Goal: Task Accomplishment & Management: Manage account settings

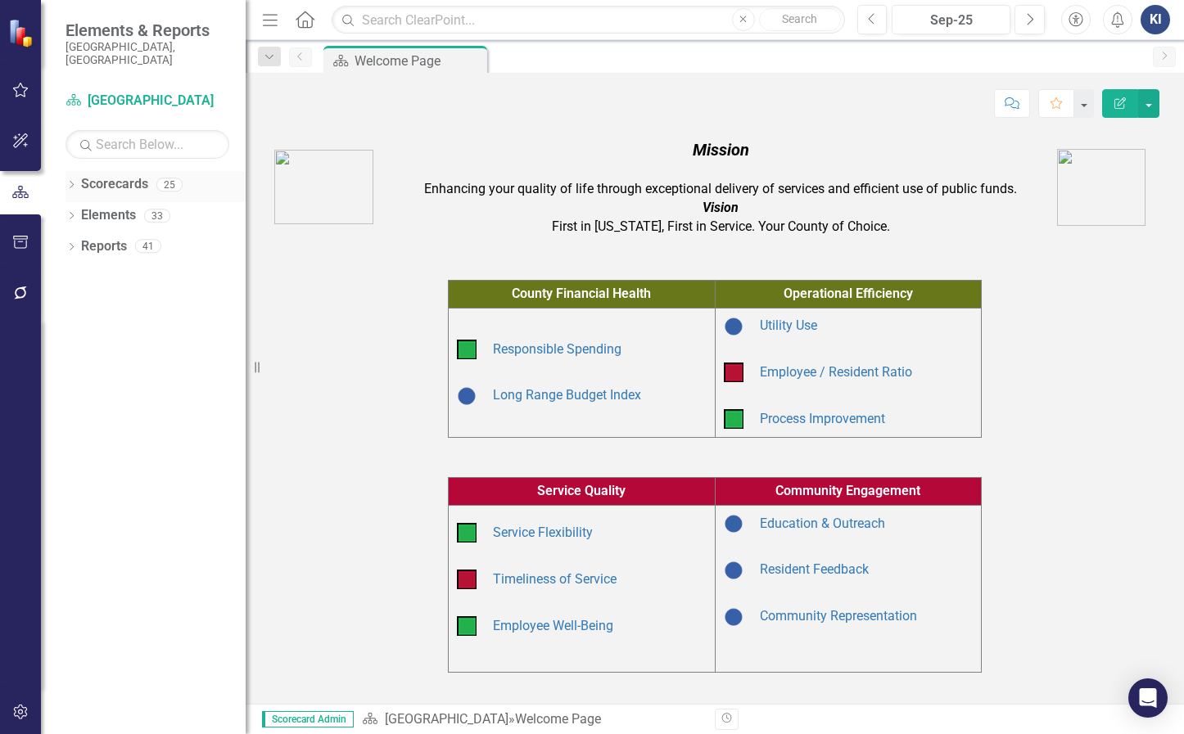
click at [105, 175] on link "Scorecards" at bounding box center [114, 184] width 67 height 19
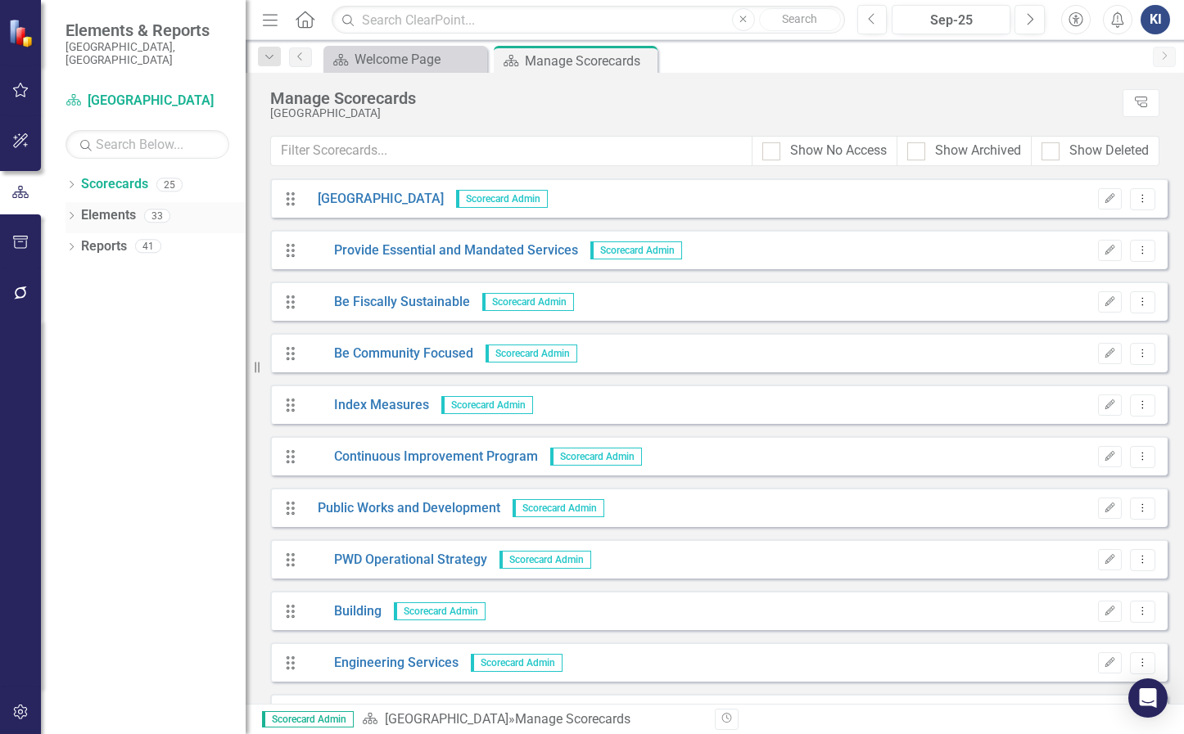
click at [102, 206] on link "Elements" at bounding box center [108, 215] width 55 height 19
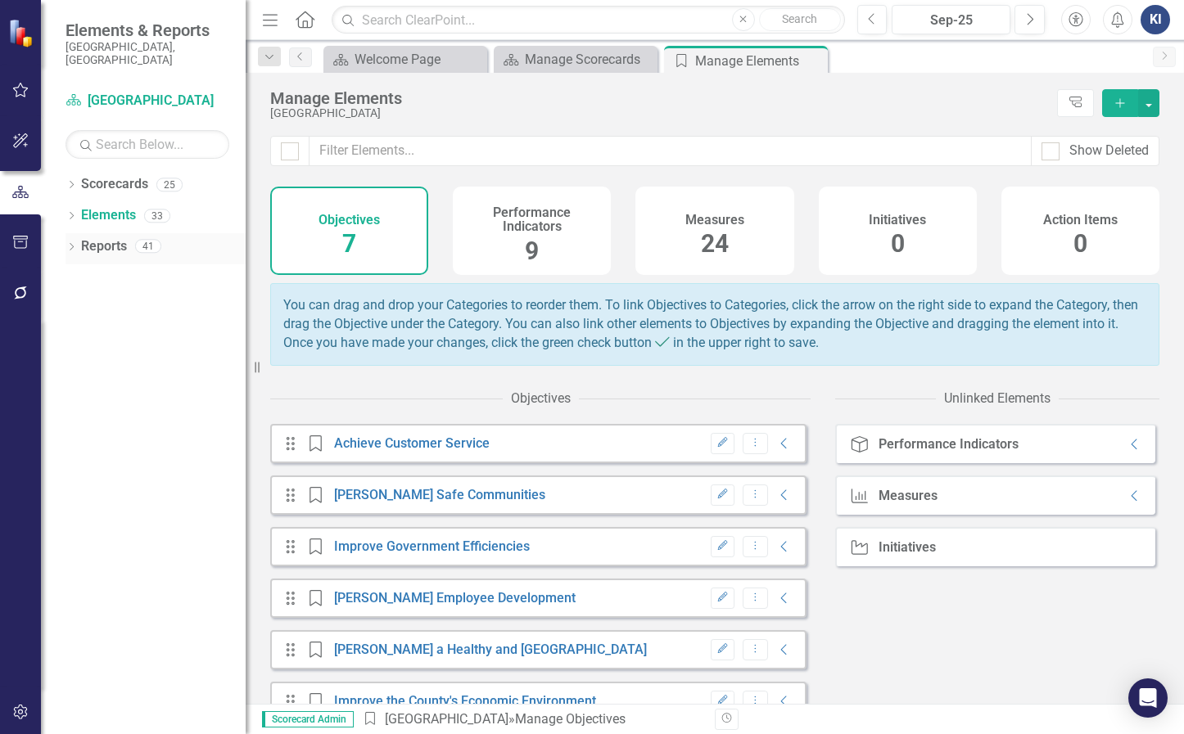
click at [107, 237] on link "Reports" at bounding box center [104, 246] width 46 height 19
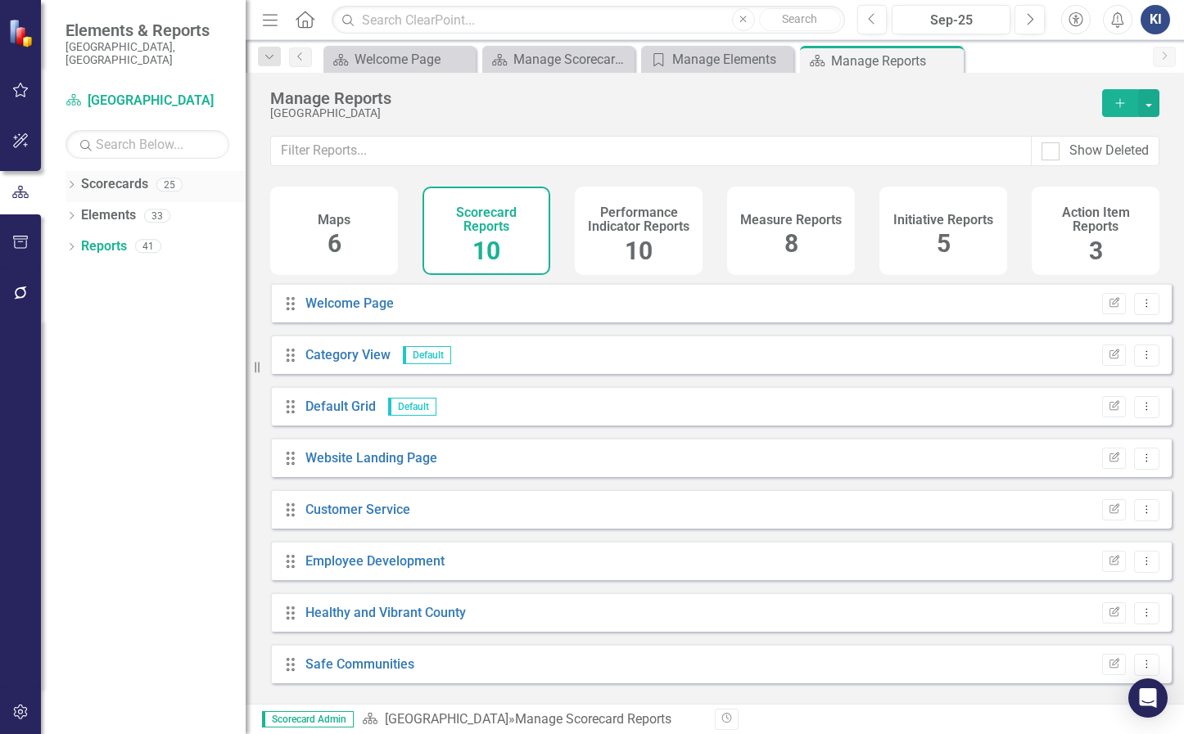
click at [75, 182] on icon "Dropdown" at bounding box center [70, 186] width 11 height 9
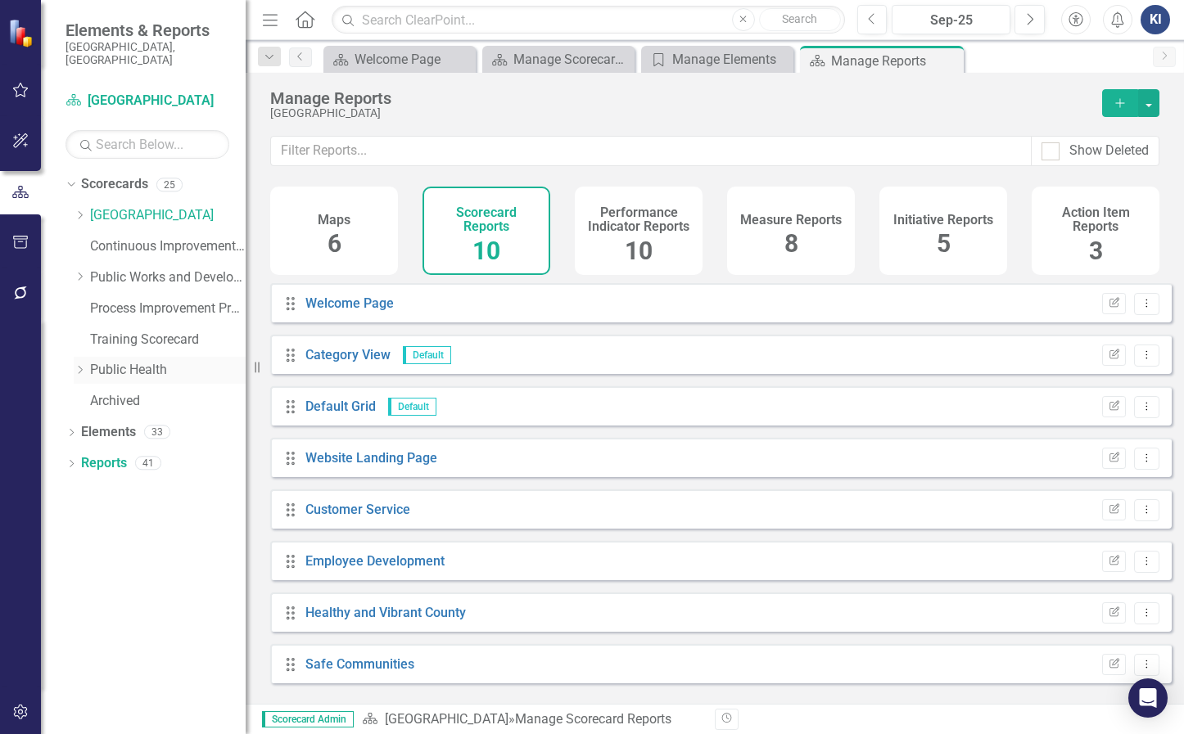
click at [75, 365] on icon "Dropdown" at bounding box center [80, 370] width 12 height 10
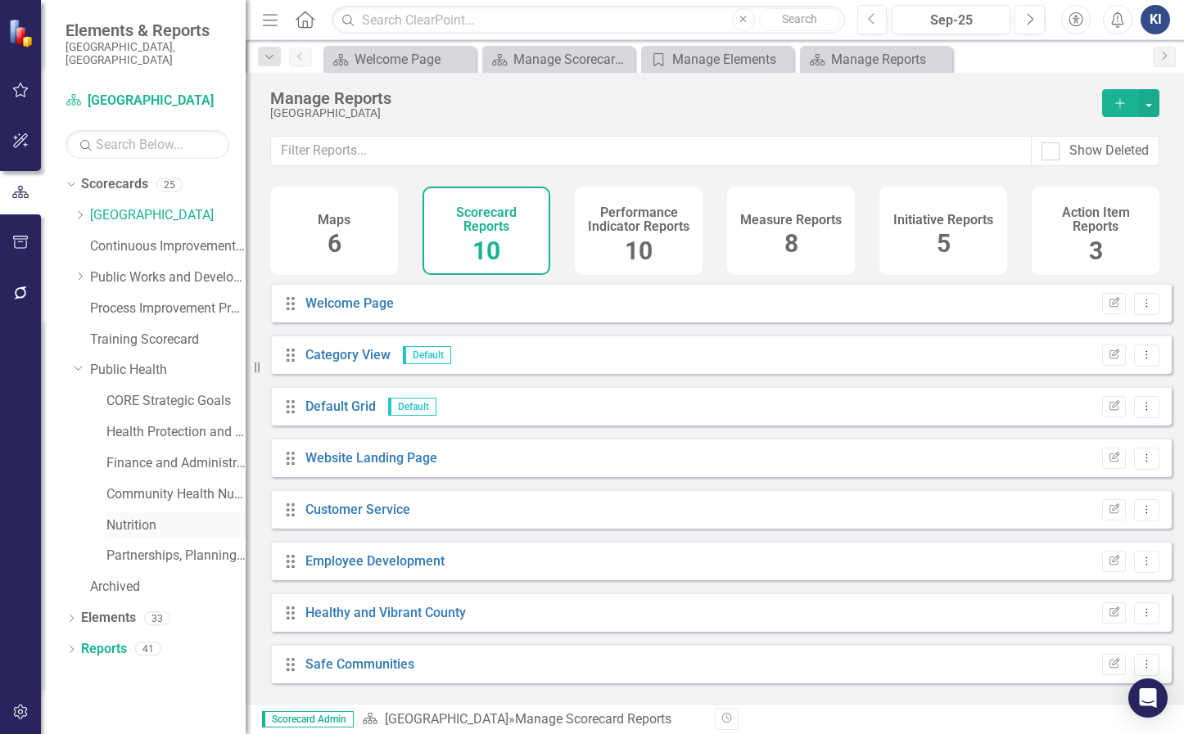
click at [165, 517] on link "Nutrition" at bounding box center [175, 526] width 139 height 19
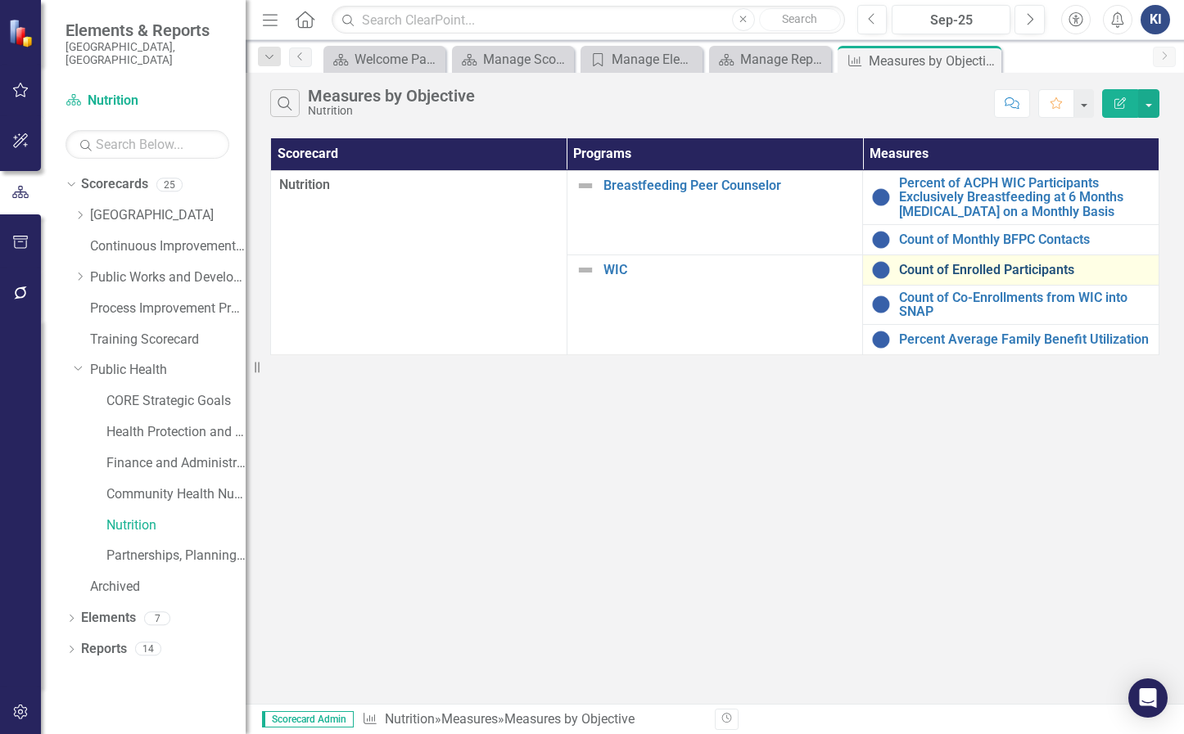
click at [1028, 269] on link "Count of Enrolled Participants" at bounding box center [1024, 270] width 251 height 15
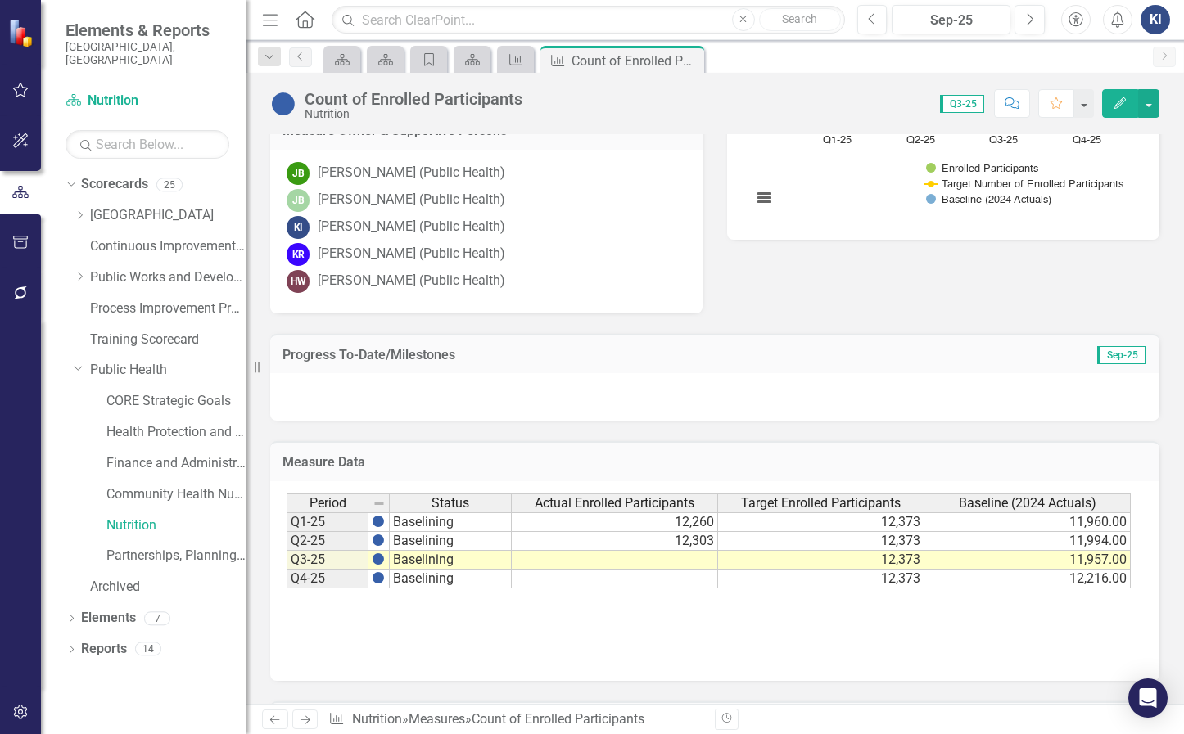
scroll to position [819, 0]
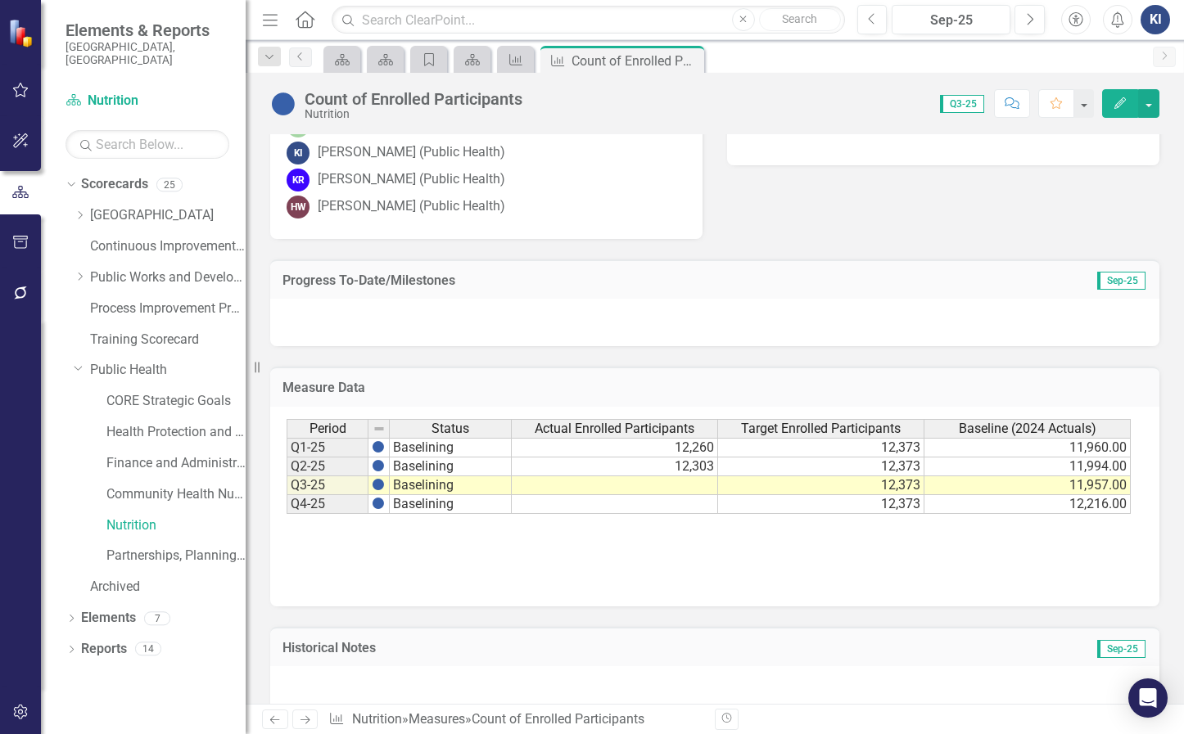
click at [650, 485] on td at bounding box center [615, 485] width 206 height 19
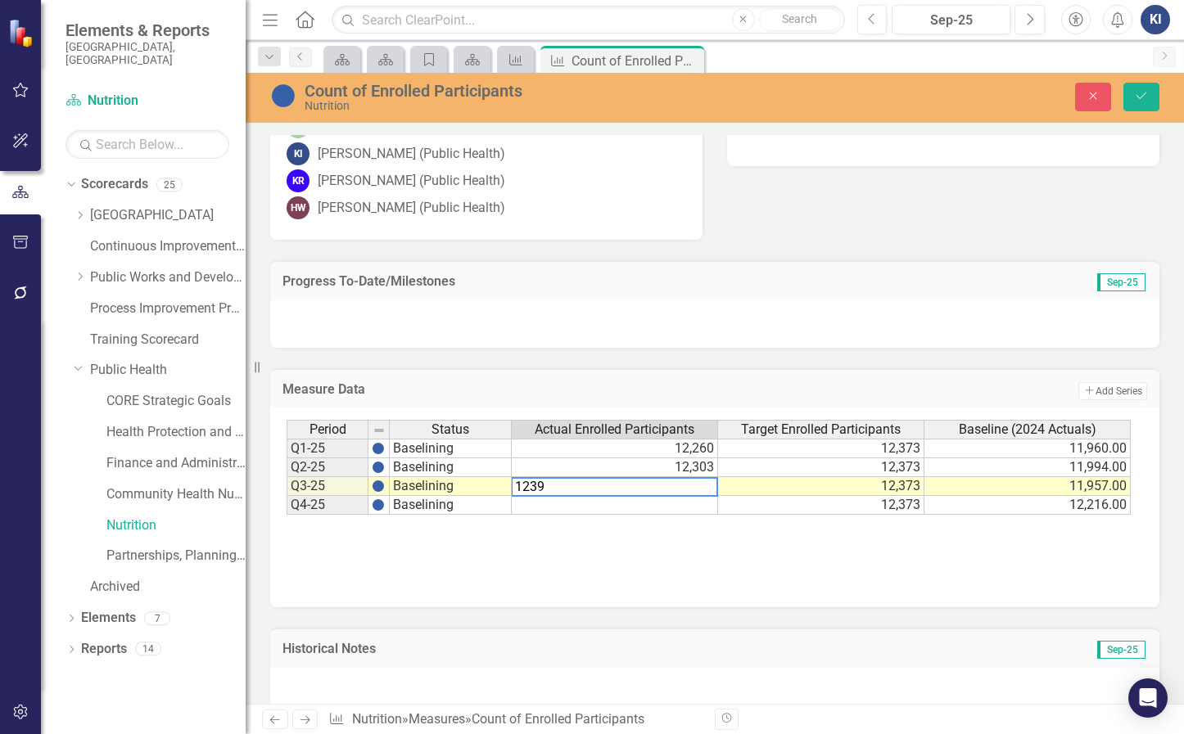
type textarea "12394"
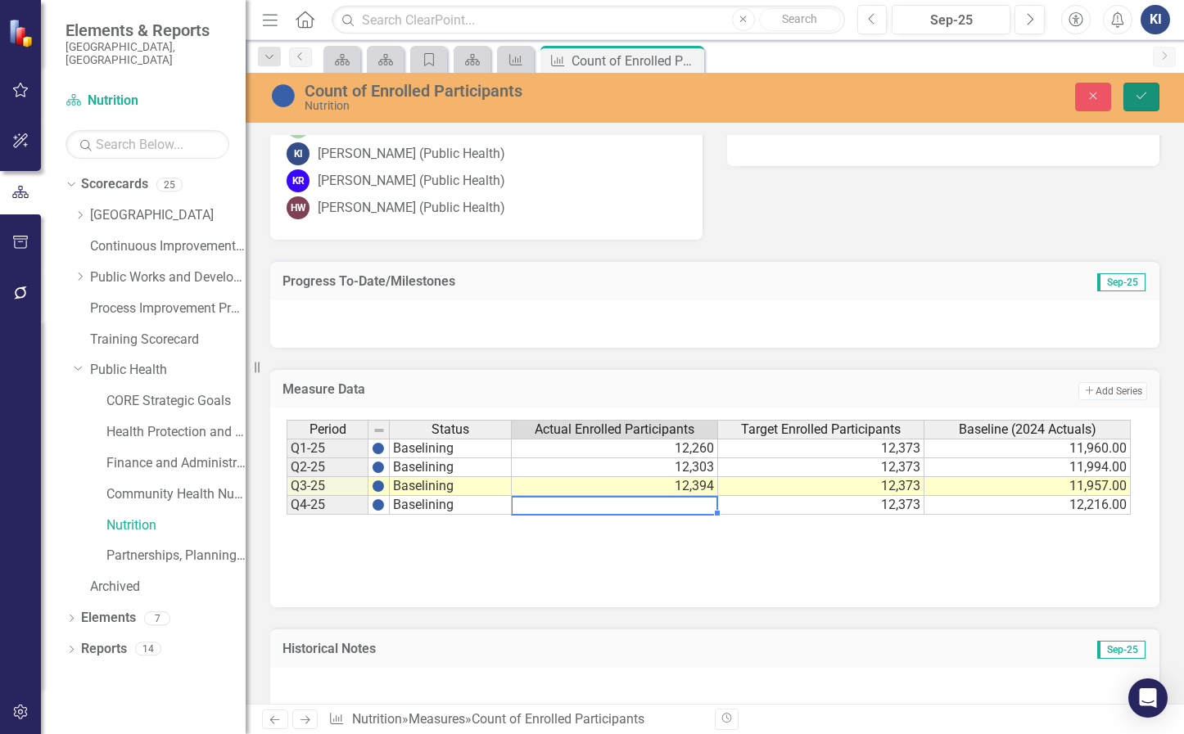
click at [1144, 100] on icon "Save" at bounding box center [1141, 95] width 15 height 11
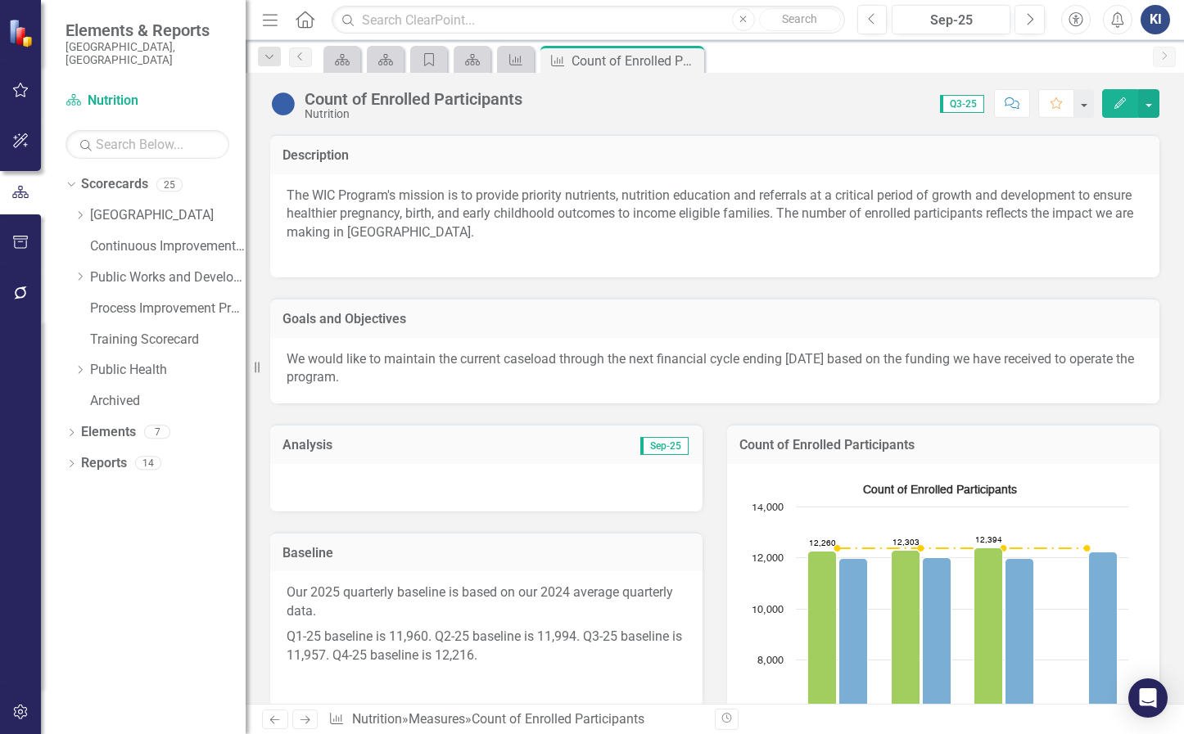
click at [652, 449] on span "Sep-25" at bounding box center [664, 446] width 48 height 18
click at [615, 476] on div at bounding box center [486, 487] width 432 height 47
click at [552, 485] on div at bounding box center [486, 487] width 432 height 47
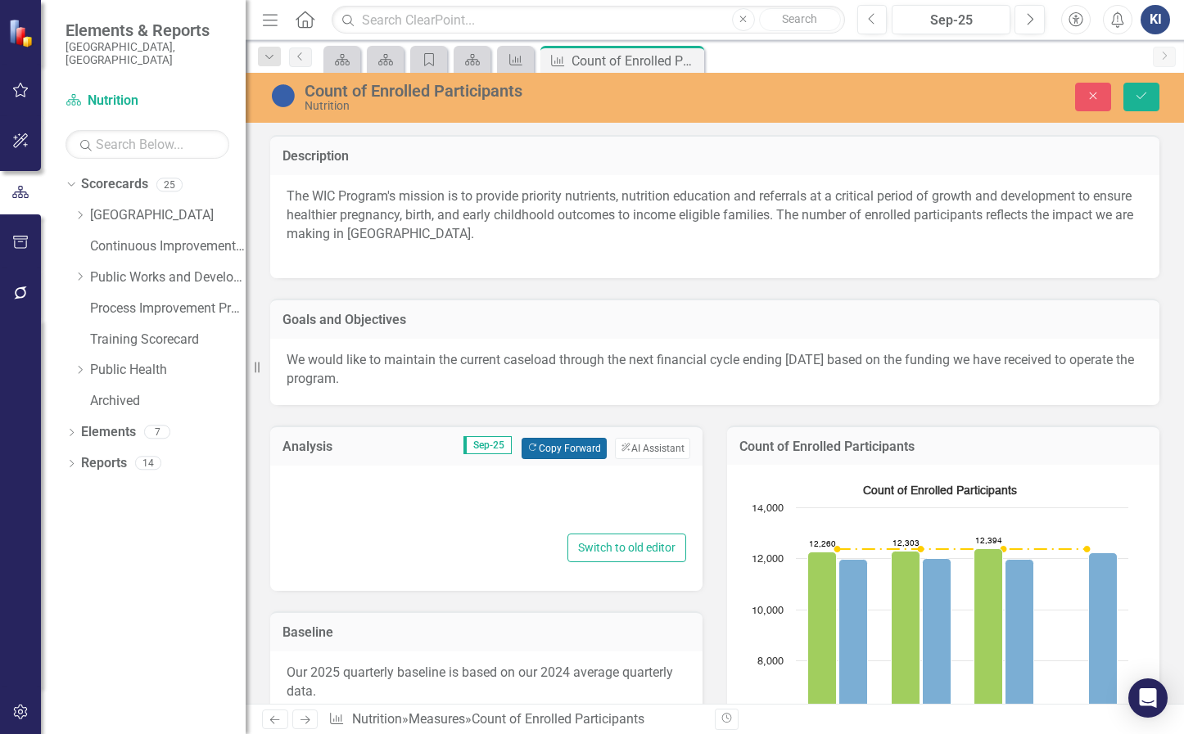
click at [553, 452] on button "Copy Forward Copy Forward" at bounding box center [563, 448] width 84 height 21
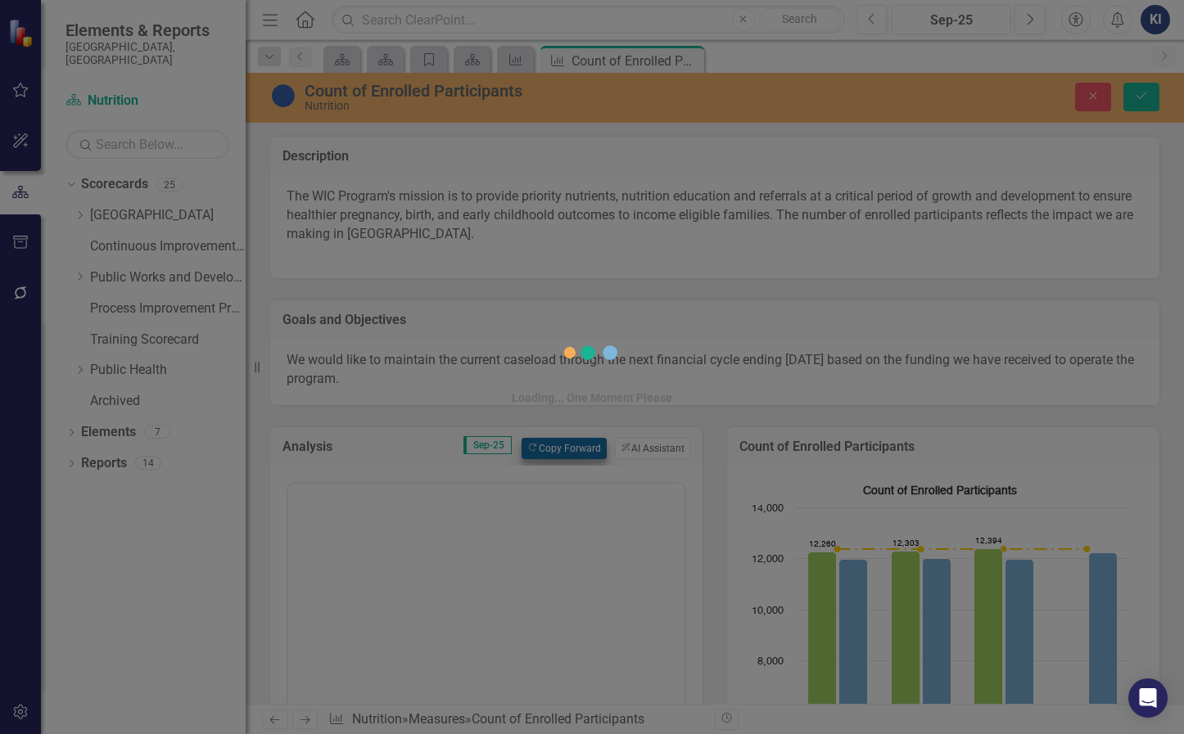
scroll to position [0, 0]
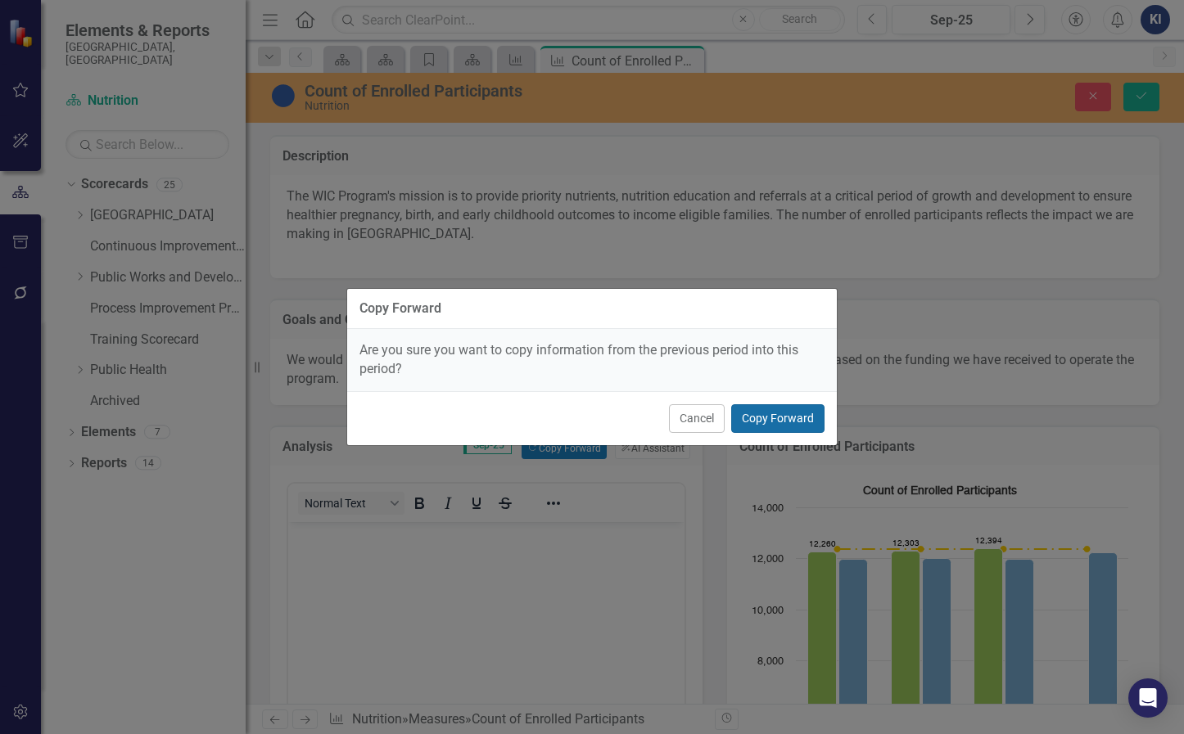
click at [794, 423] on button "Copy Forward" at bounding box center [777, 418] width 93 height 29
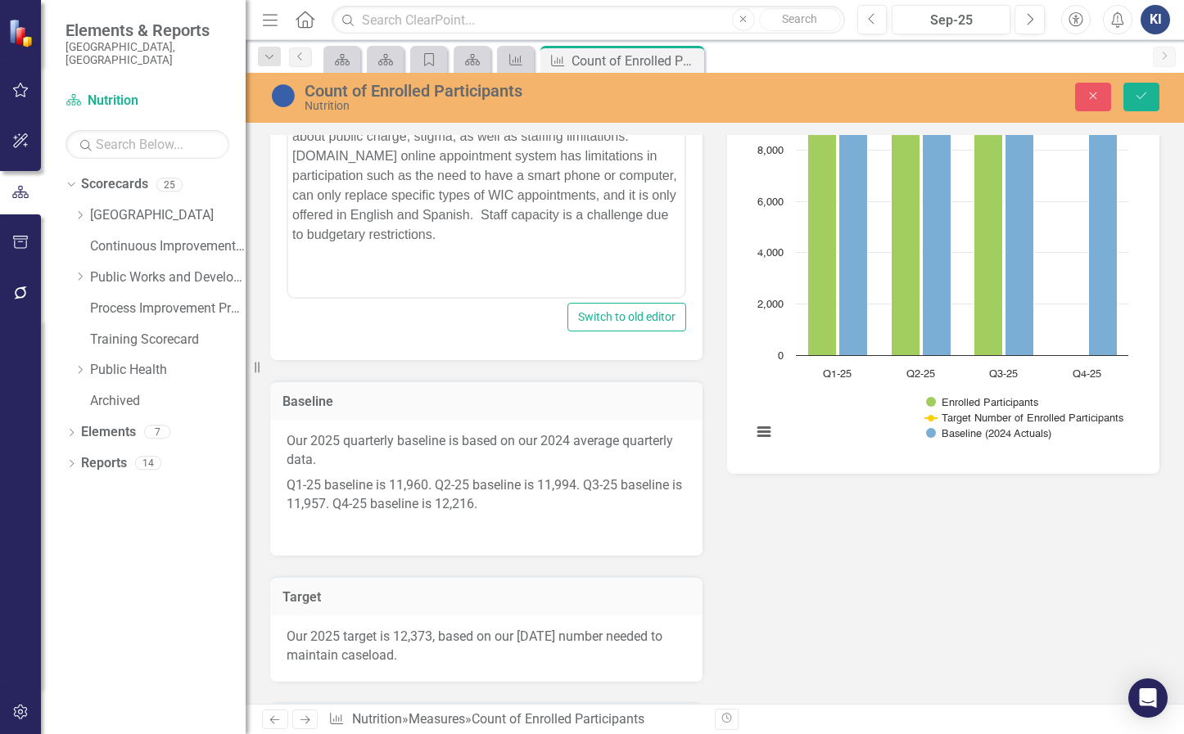
scroll to position [573, 0]
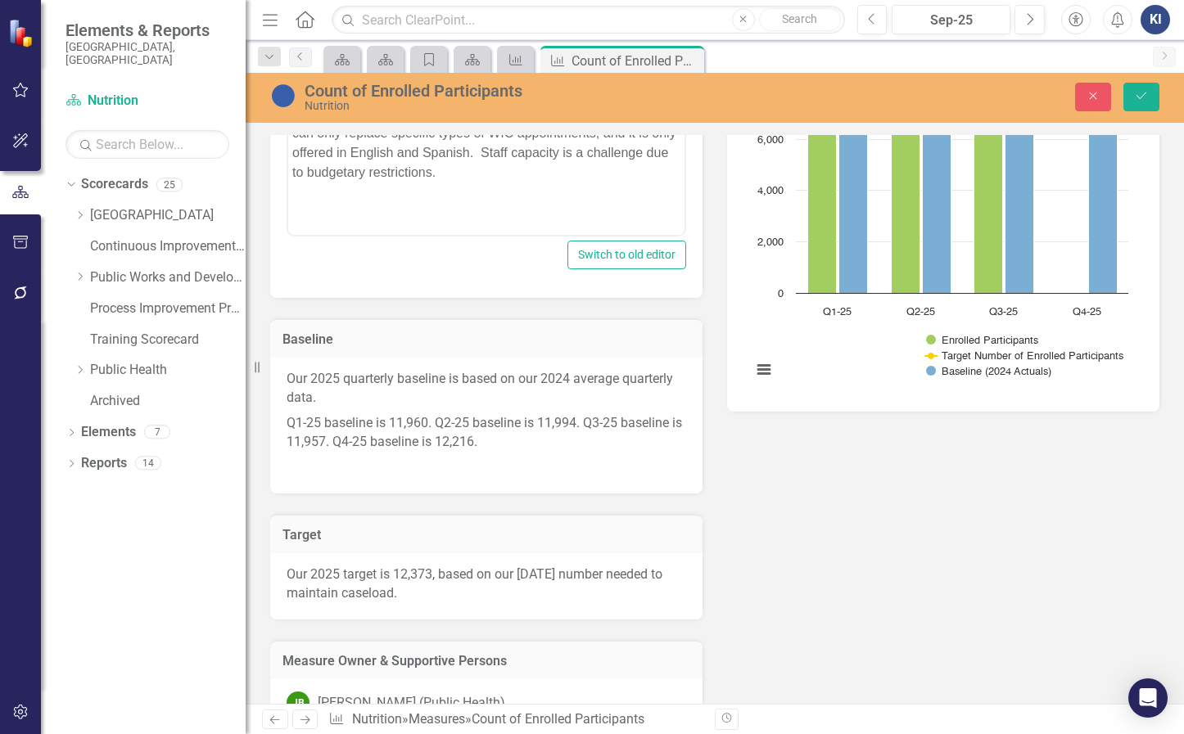
click at [595, 423] on p "Q1-25 baseline is 11,960. Q2-25 baseline is 11,994. Q3-25 baseline is 11,957. Q…" at bounding box center [486, 433] width 399 height 44
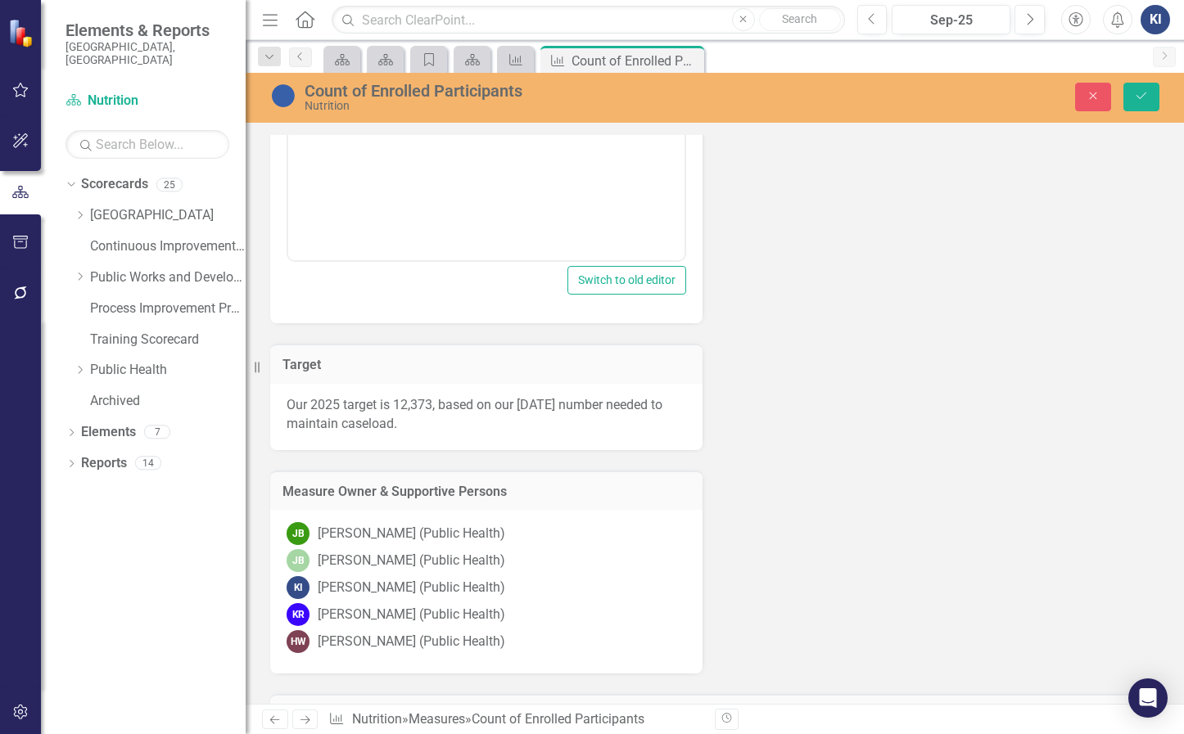
scroll to position [1064, 0]
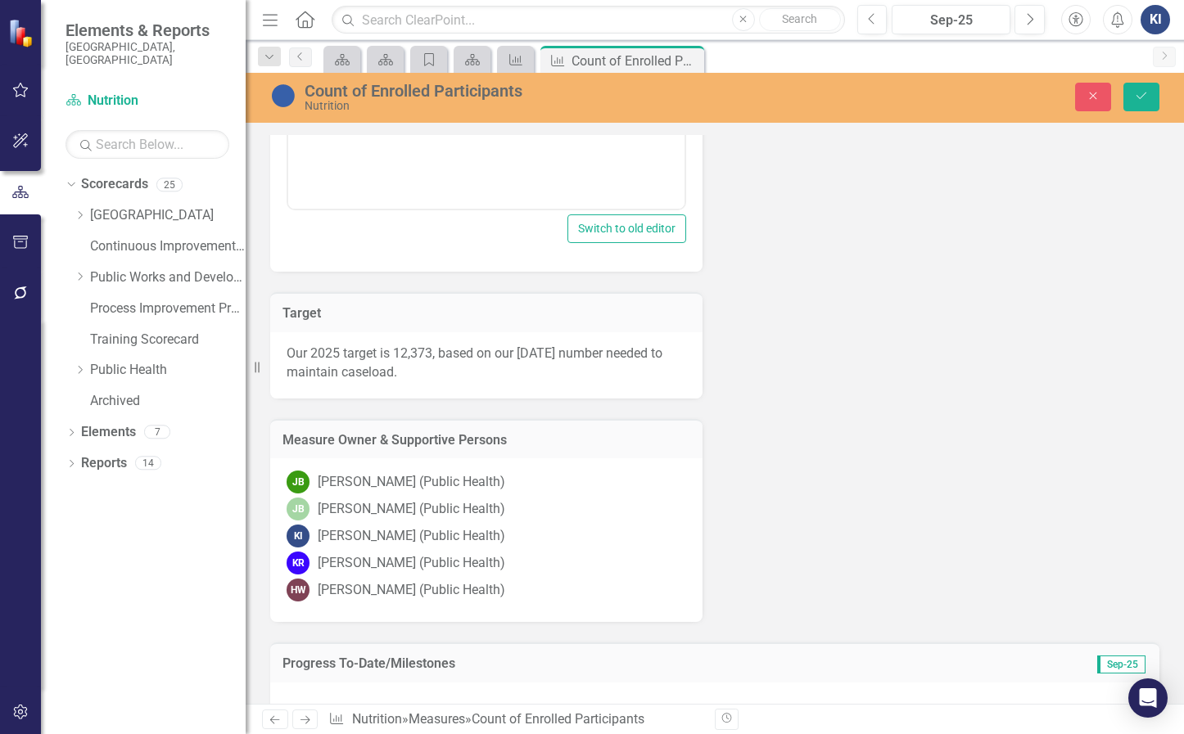
click at [578, 361] on p "Our 2025 target is 12,373, based on our [DATE] number needed to maintain caselo…" at bounding box center [486, 364] width 399 height 38
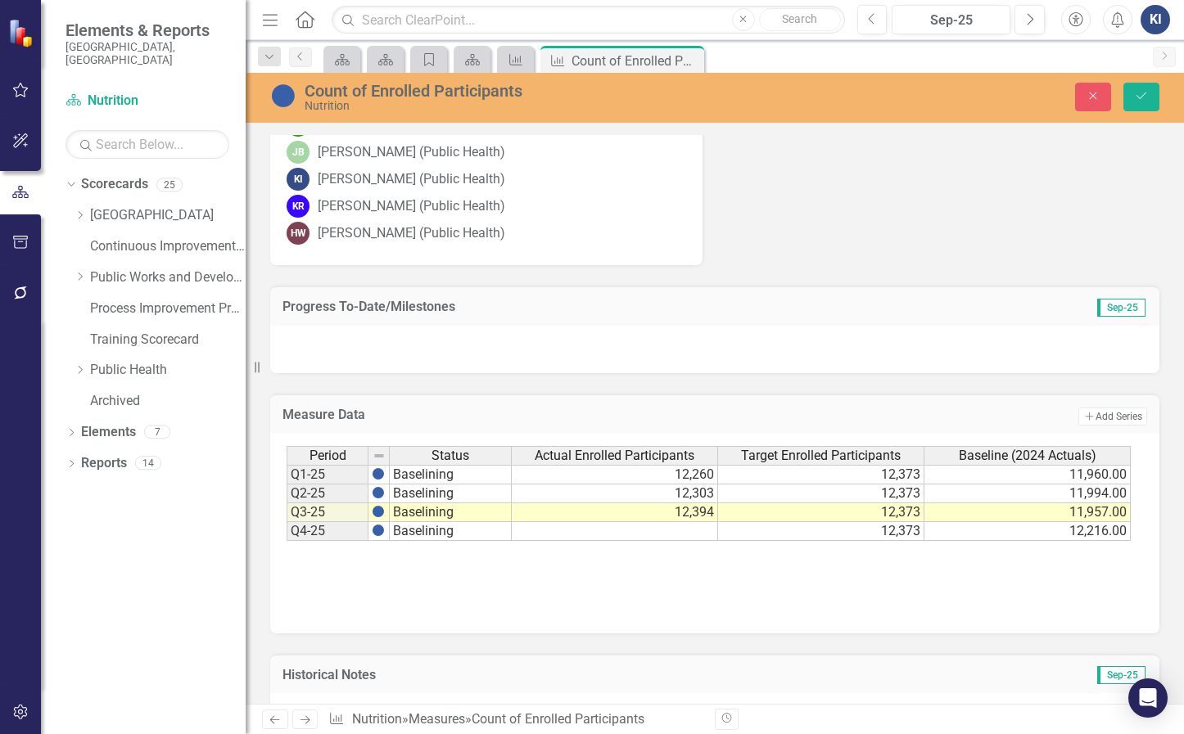
scroll to position [1801, 0]
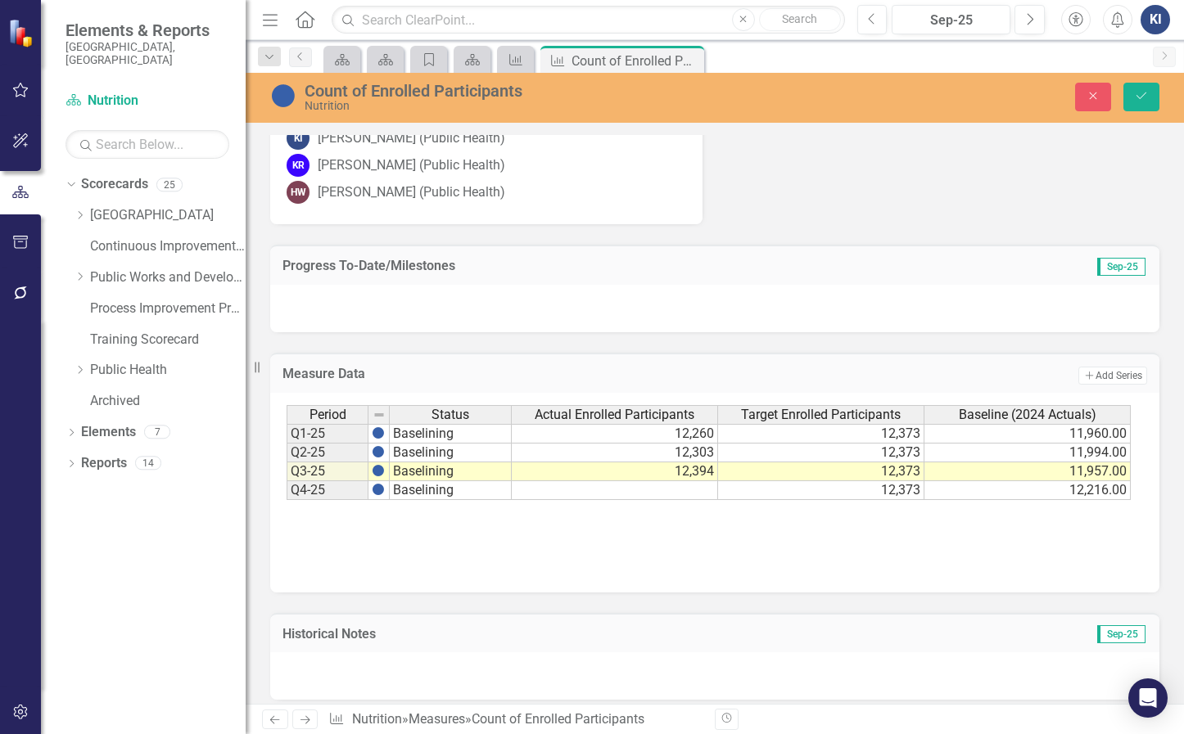
click at [738, 314] on div at bounding box center [714, 308] width 889 height 47
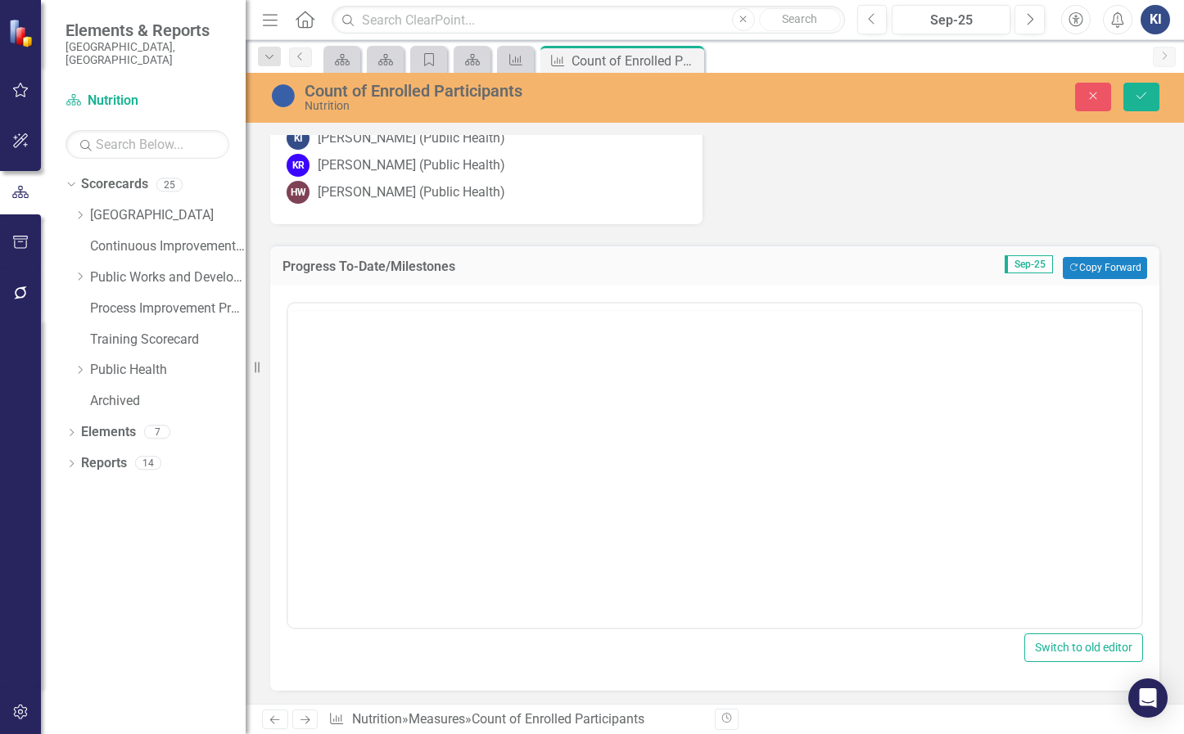
scroll to position [0, 0]
click at [1083, 272] on button "Copy Forward Copy Forward" at bounding box center [1105, 267] width 84 height 21
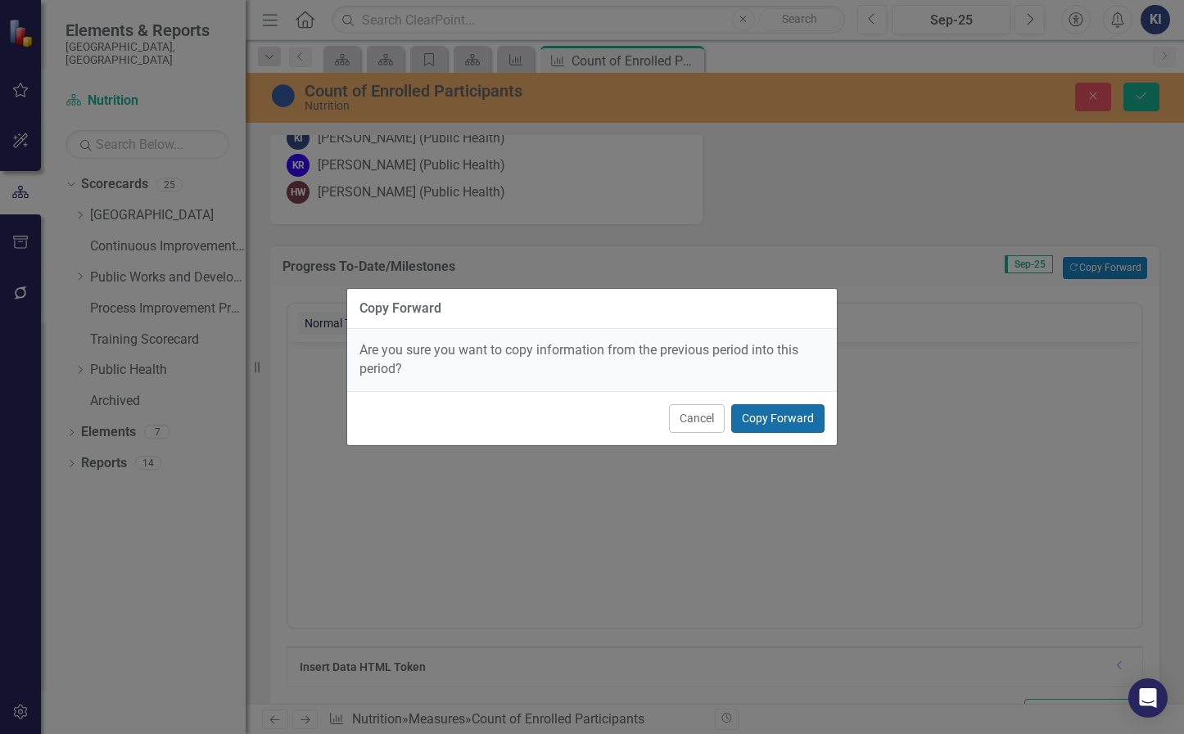
click at [778, 417] on button "Copy Forward" at bounding box center [777, 418] width 93 height 29
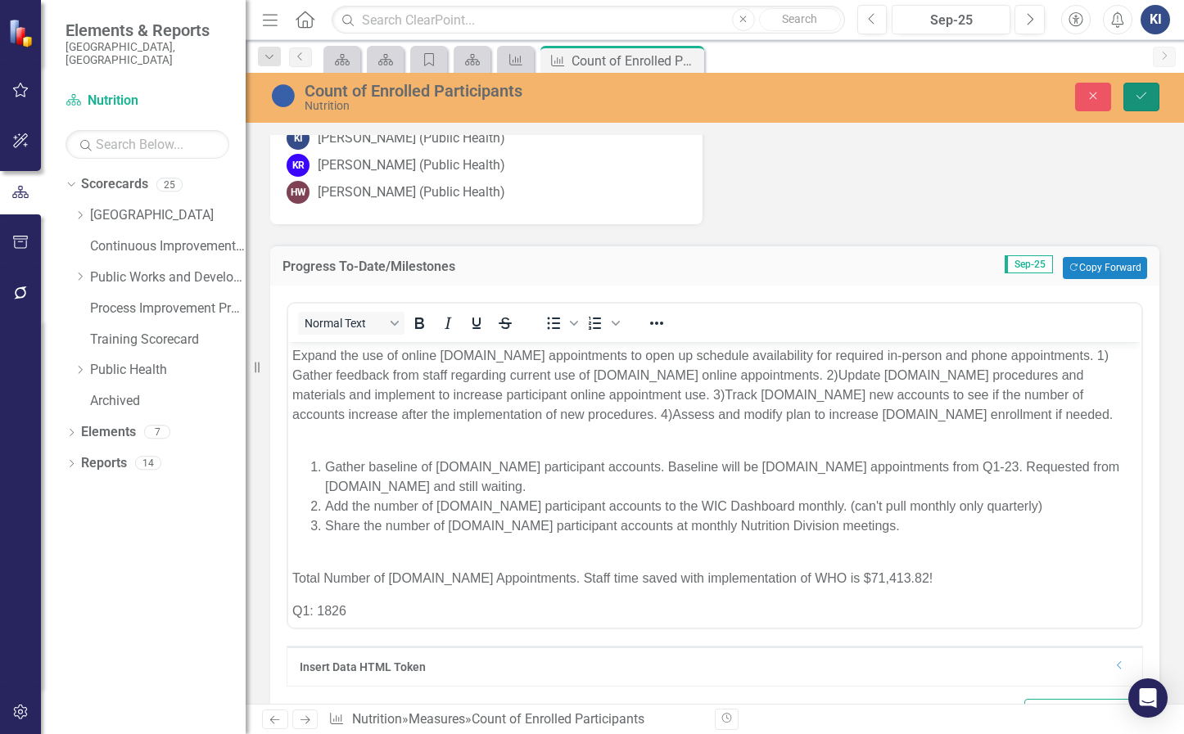
click at [1141, 94] on icon "Save" at bounding box center [1141, 95] width 15 height 11
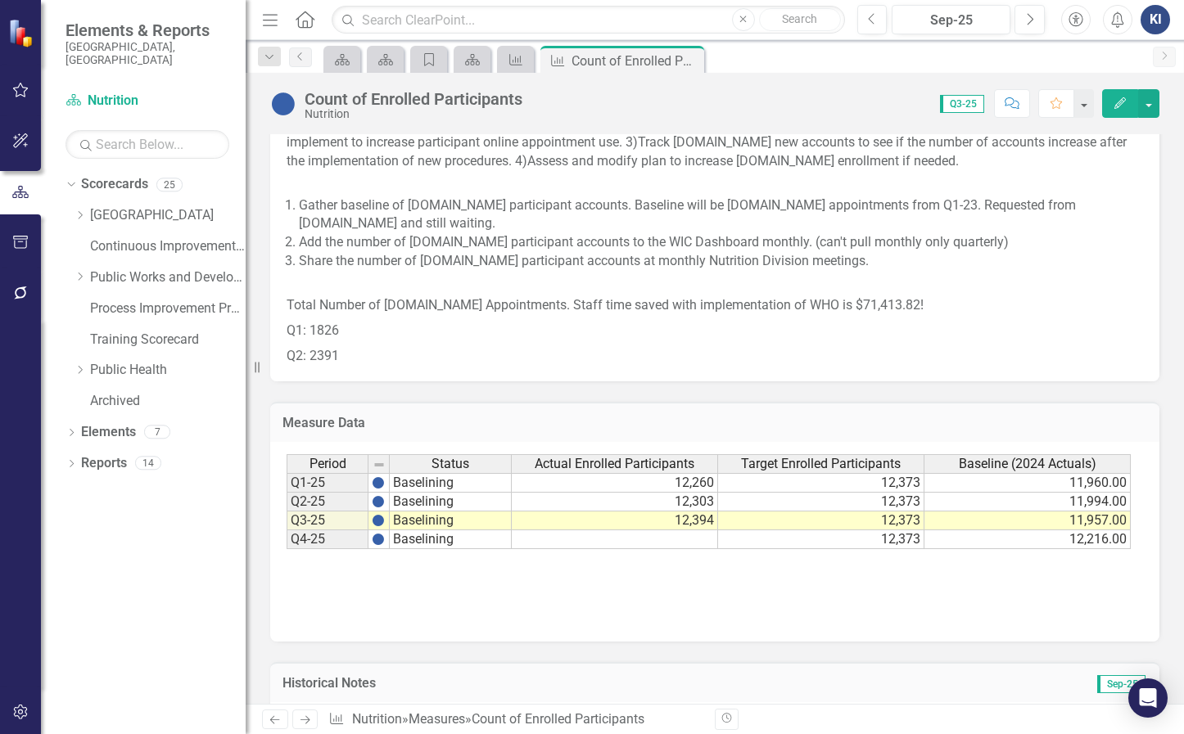
scroll to position [1228, 0]
click at [363, 353] on p "Q2: 2391" at bounding box center [715, 354] width 856 height 22
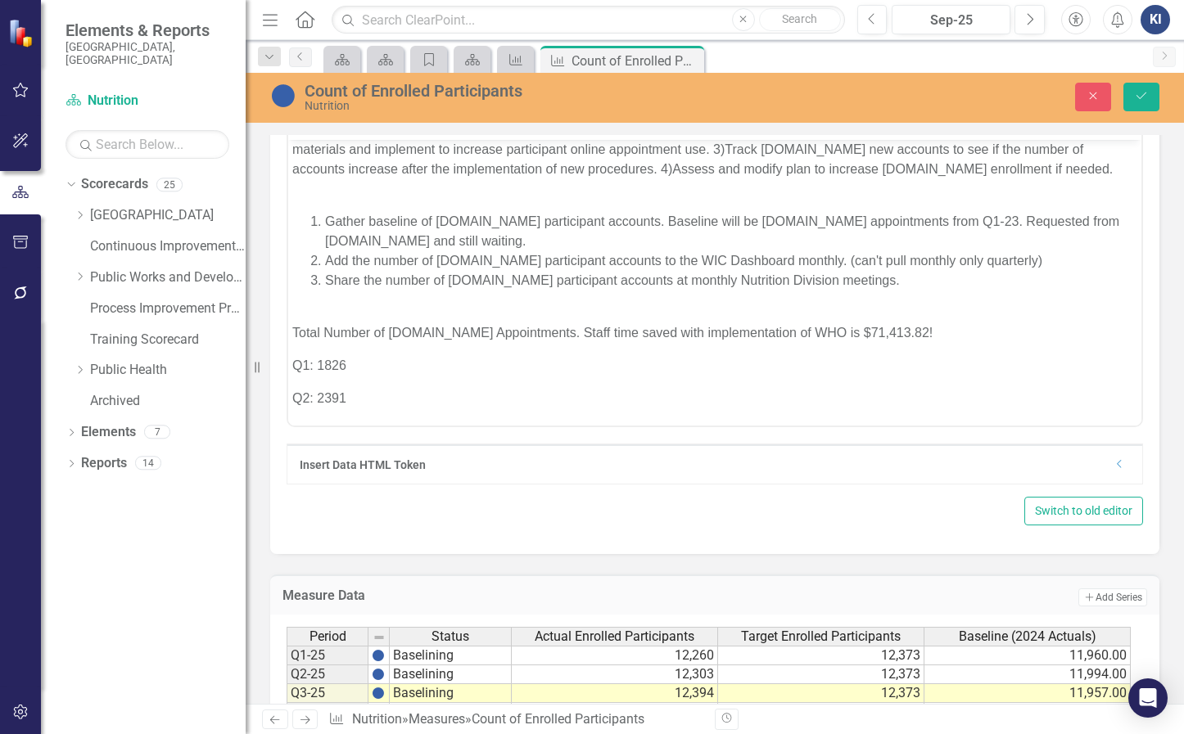
scroll to position [63, 0]
click at [395, 395] on p "Q2: 2391" at bounding box center [714, 399] width 845 height 20
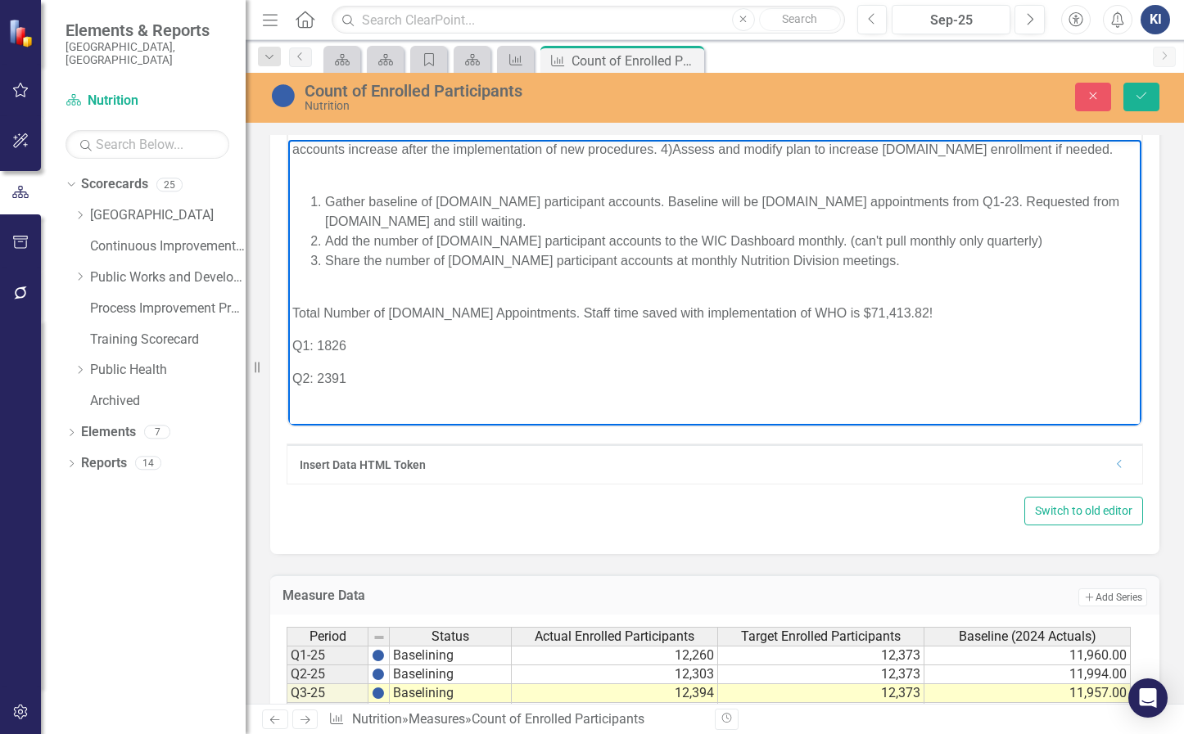
scroll to position [79, 0]
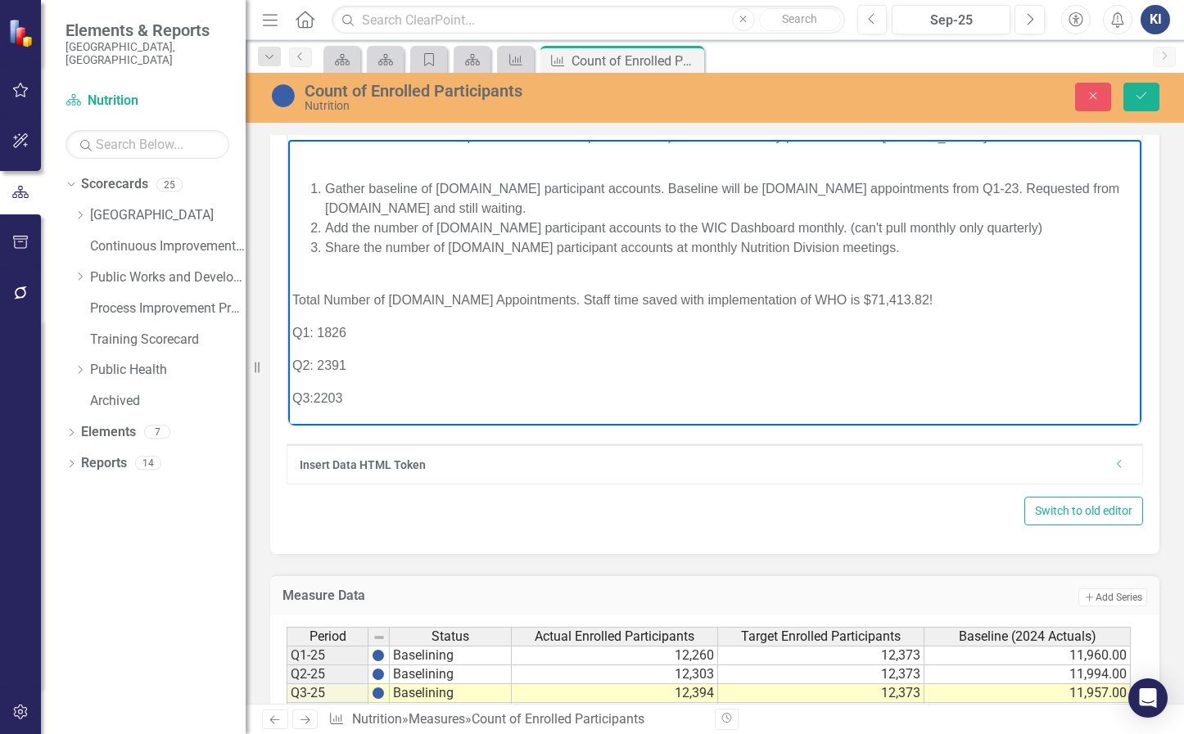
click at [313, 408] on p "Q3:2203" at bounding box center [714, 399] width 845 height 20
click at [1149, 97] on button "Save" at bounding box center [1141, 97] width 36 height 29
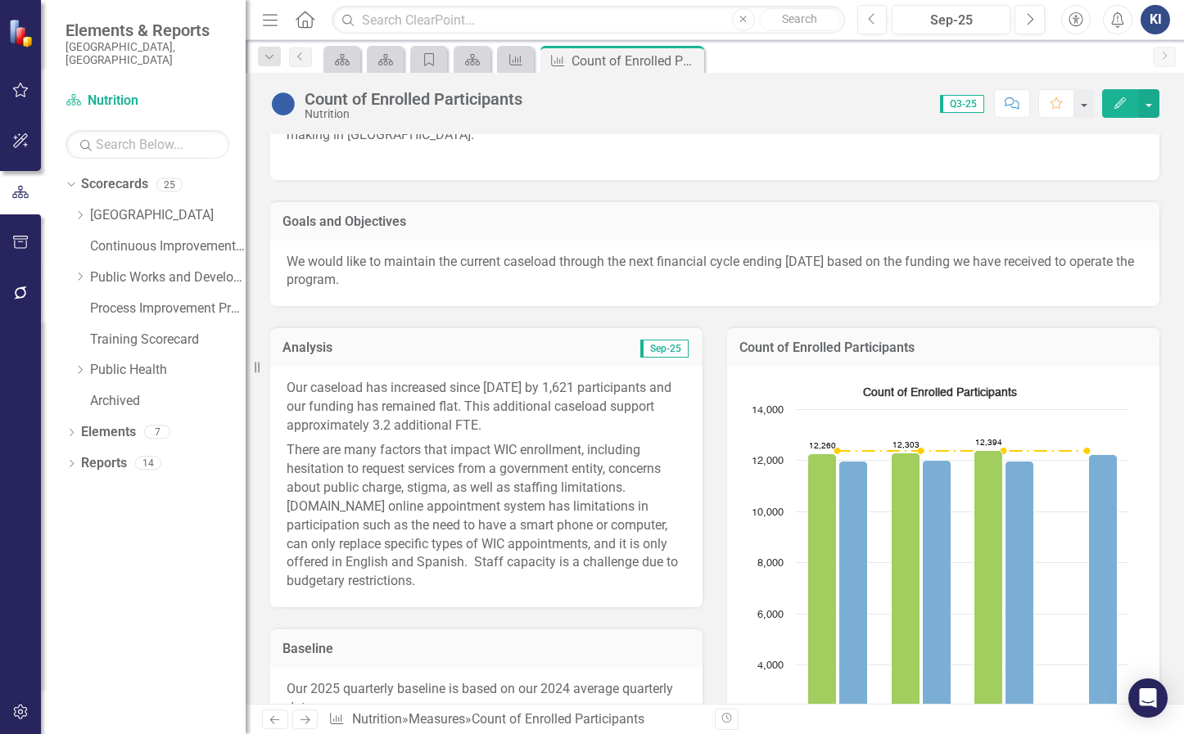
scroll to position [0, 0]
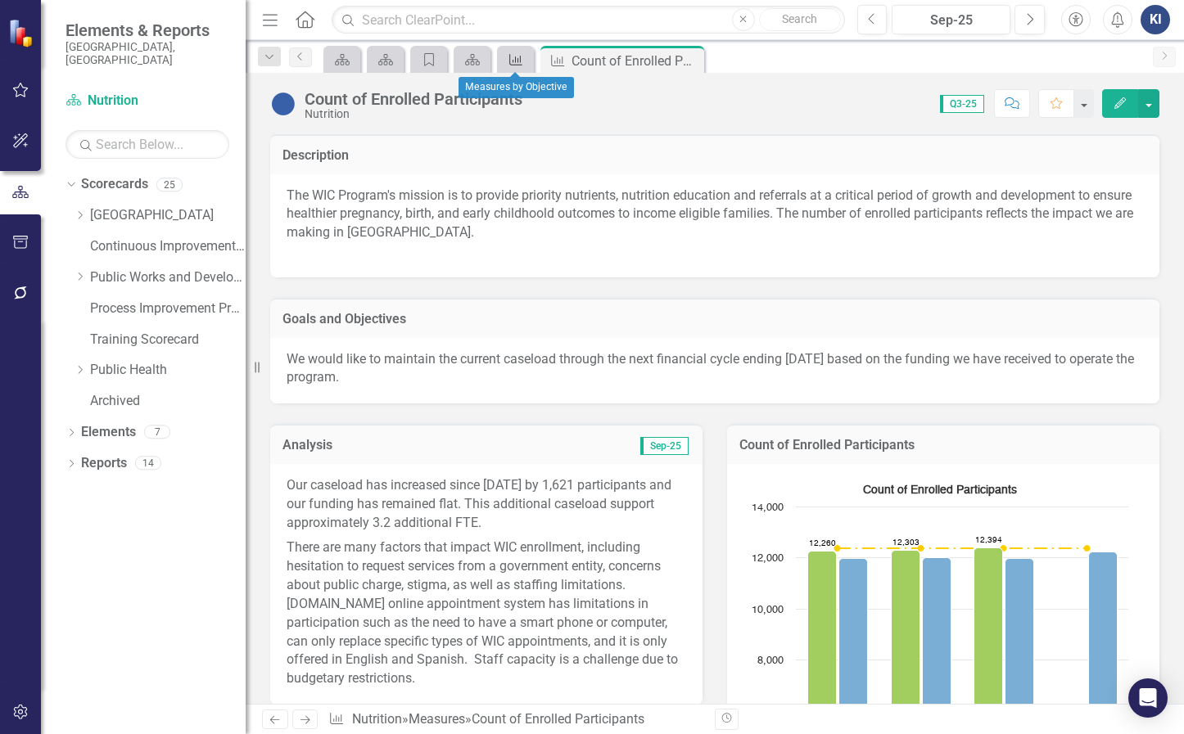
click at [515, 56] on icon "Measure" at bounding box center [516, 59] width 16 height 13
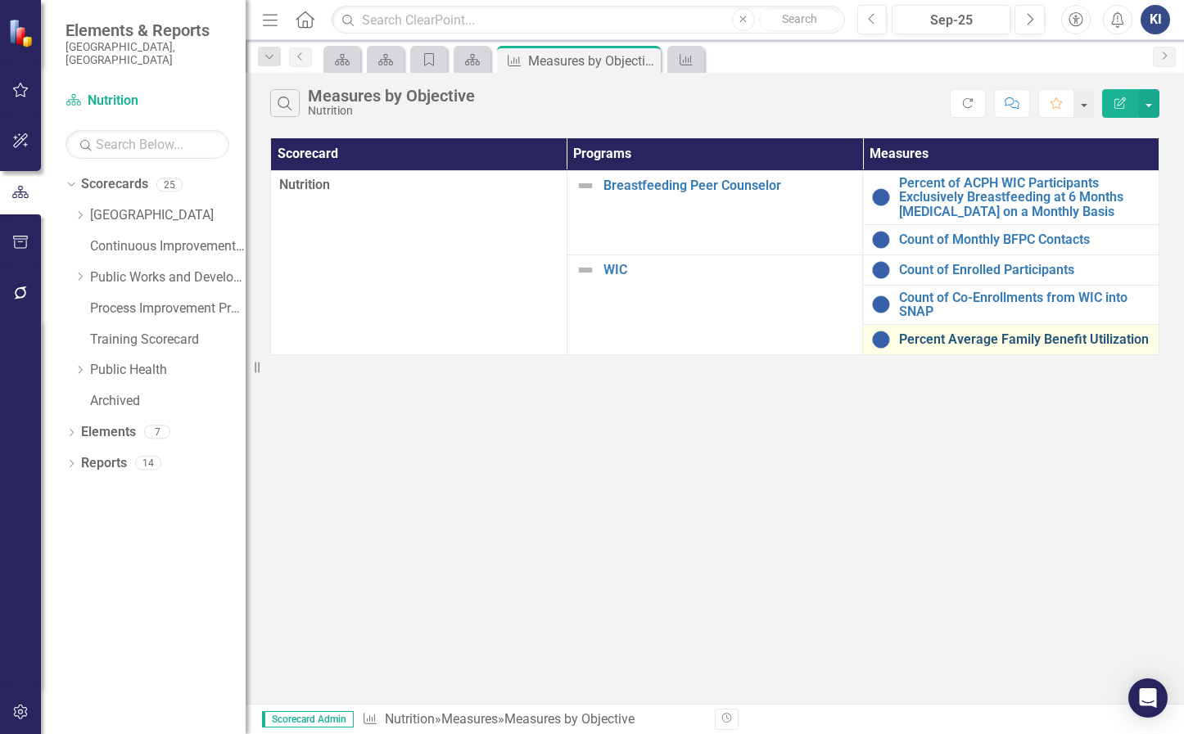
click at [1044, 340] on link "Percent Average Family Benefit Utilization" at bounding box center [1024, 339] width 251 height 15
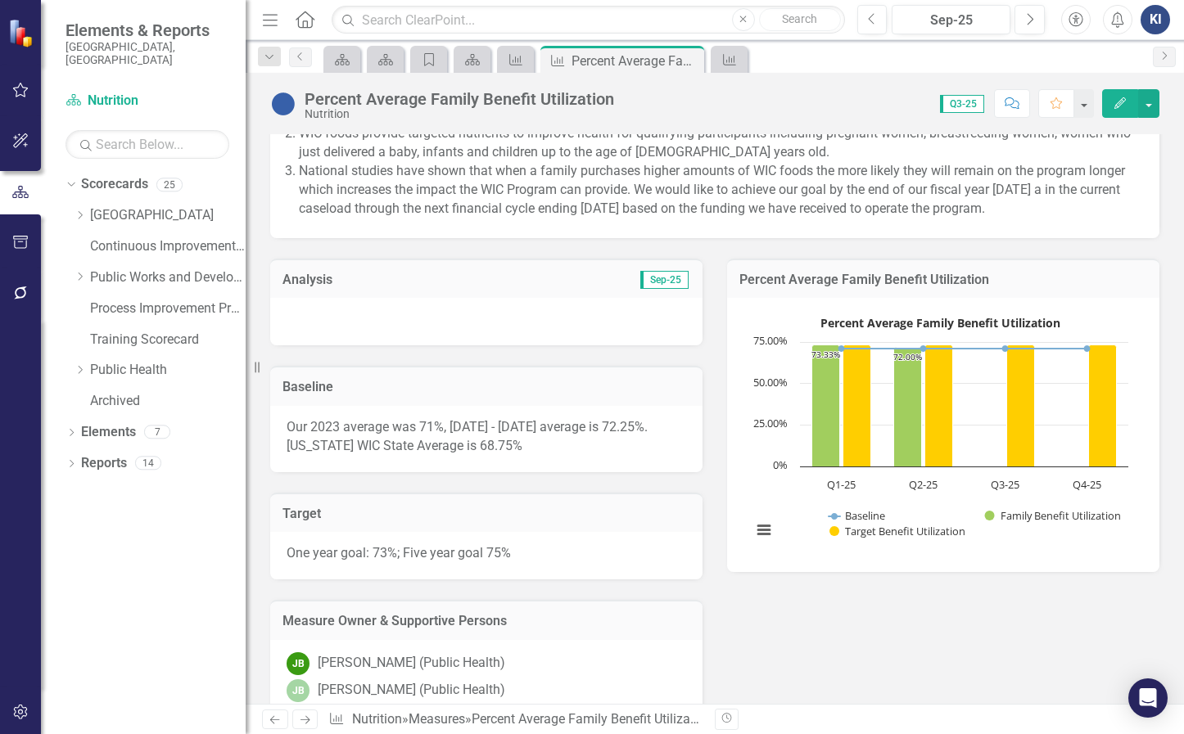
scroll to position [246, 0]
click at [612, 334] on div at bounding box center [486, 323] width 432 height 47
click at [656, 291] on span "Sep-25" at bounding box center [664, 282] width 48 height 18
click at [603, 339] on div at bounding box center [486, 323] width 432 height 47
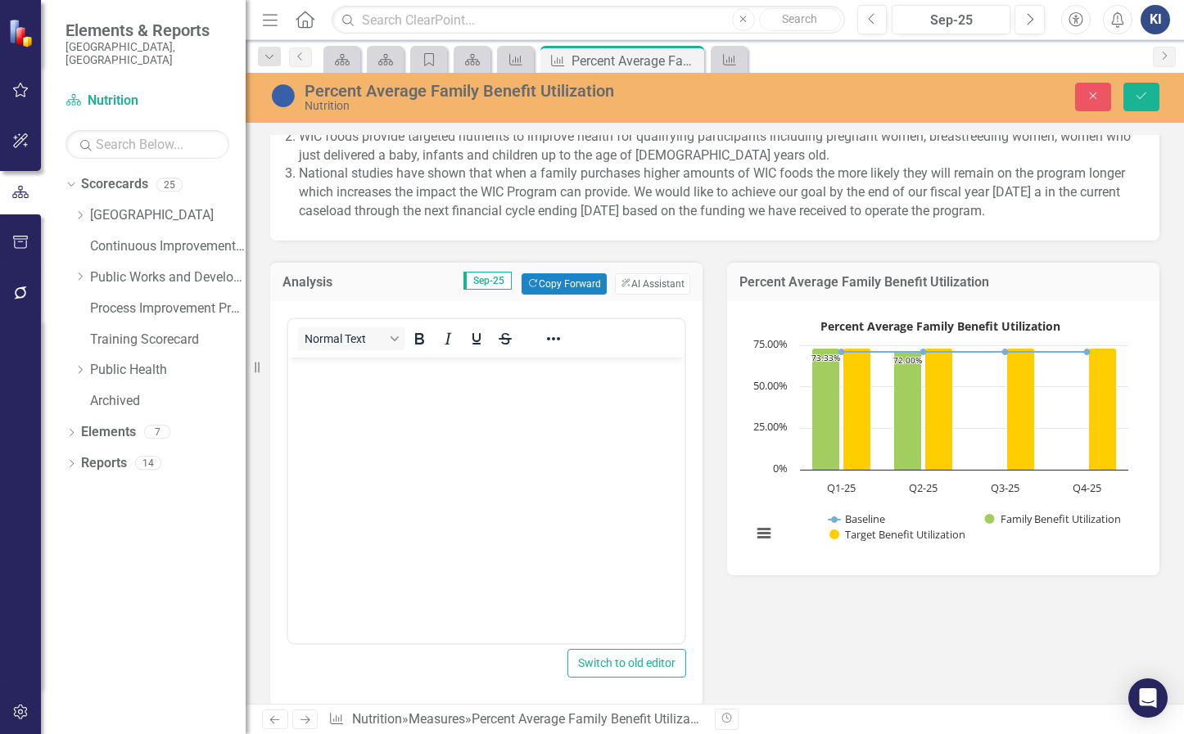
scroll to position [0, 0]
click at [558, 295] on button "Copy Forward Copy Forward" at bounding box center [563, 283] width 84 height 21
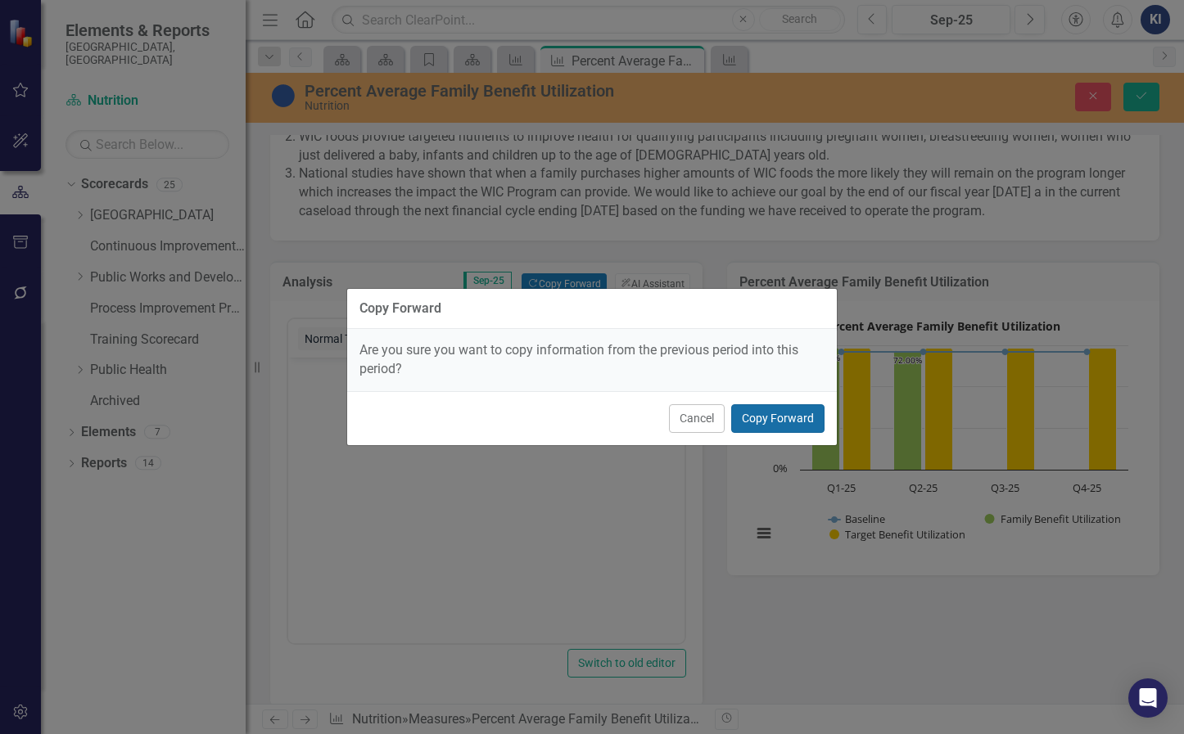
click at [782, 429] on button "Copy Forward" at bounding box center [777, 418] width 93 height 29
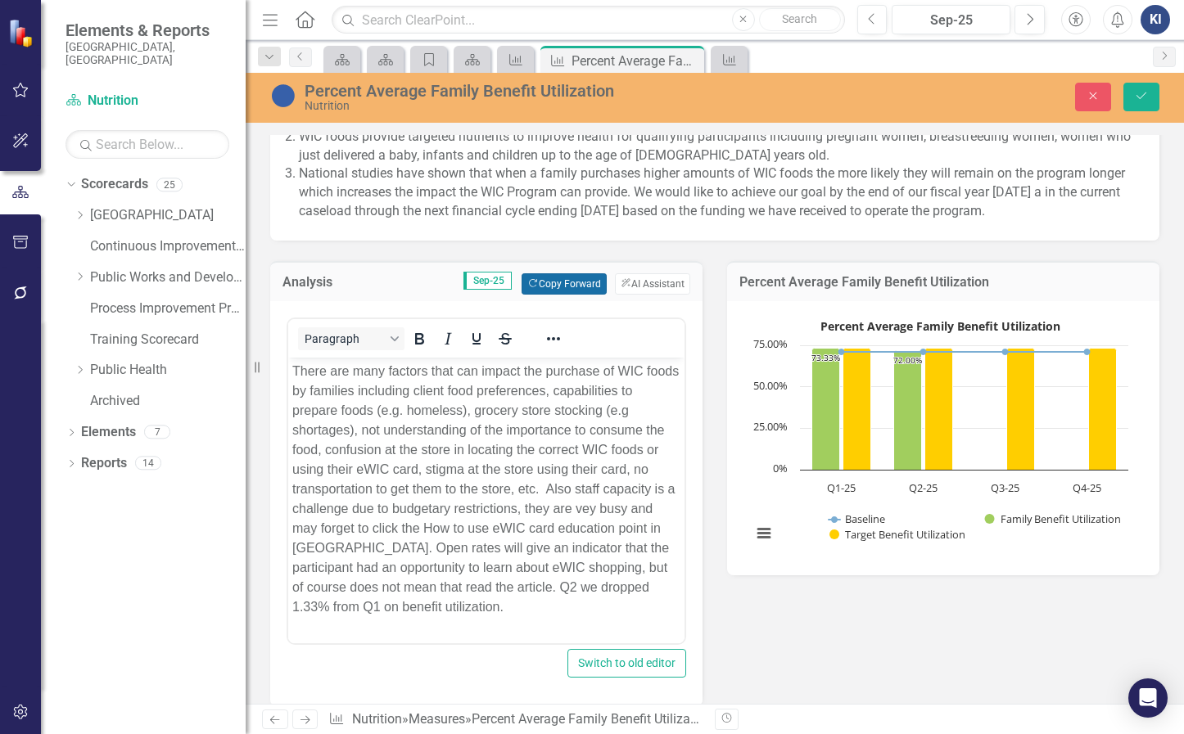
scroll to position [11, 0]
click at [783, 647] on div "Analysis Sep-25 Copy Forward Copy Forward ClearPoint AI AI Assistant Paragraph …" at bounding box center [715, 703] width 914 height 924
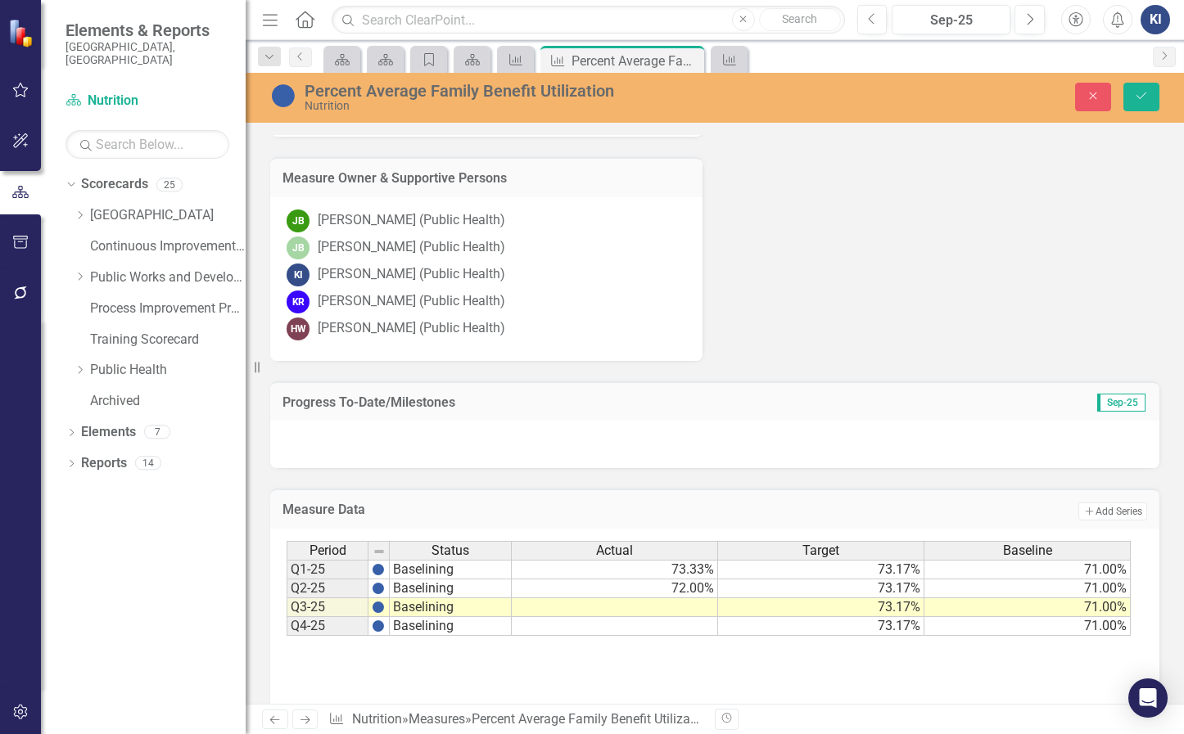
scroll to position [1108, 0]
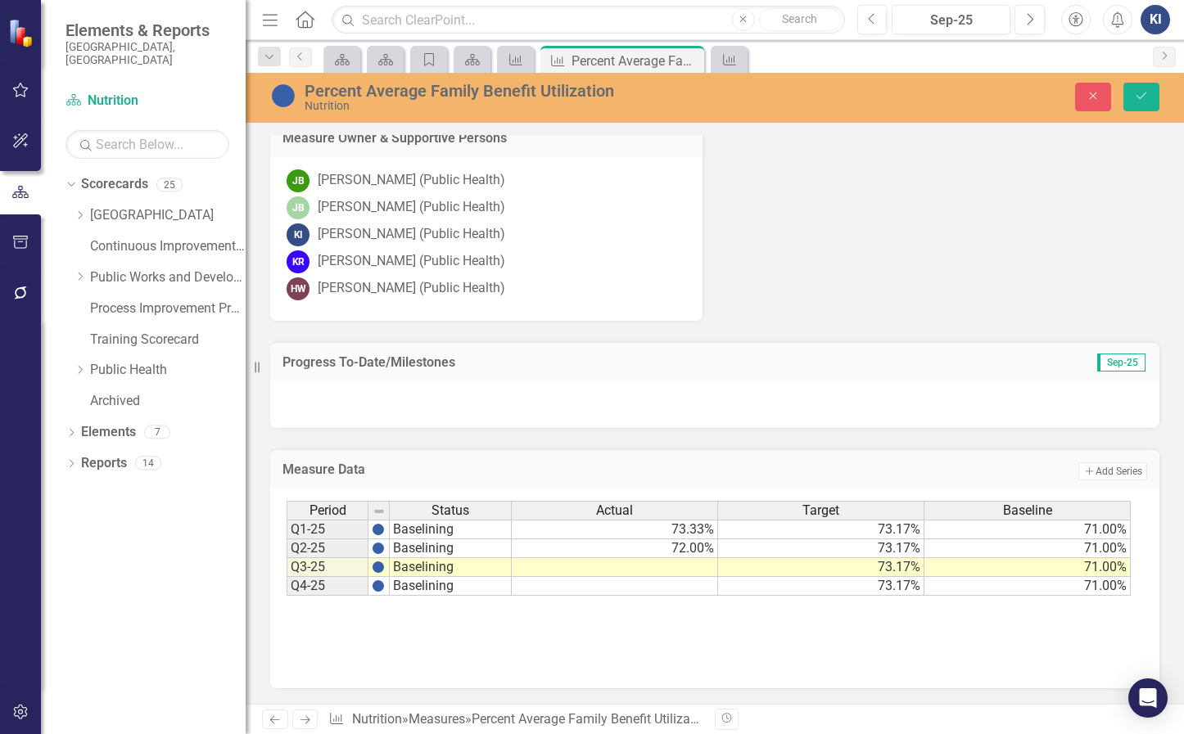
click at [684, 571] on td at bounding box center [615, 567] width 206 height 19
type textarea "72.33"
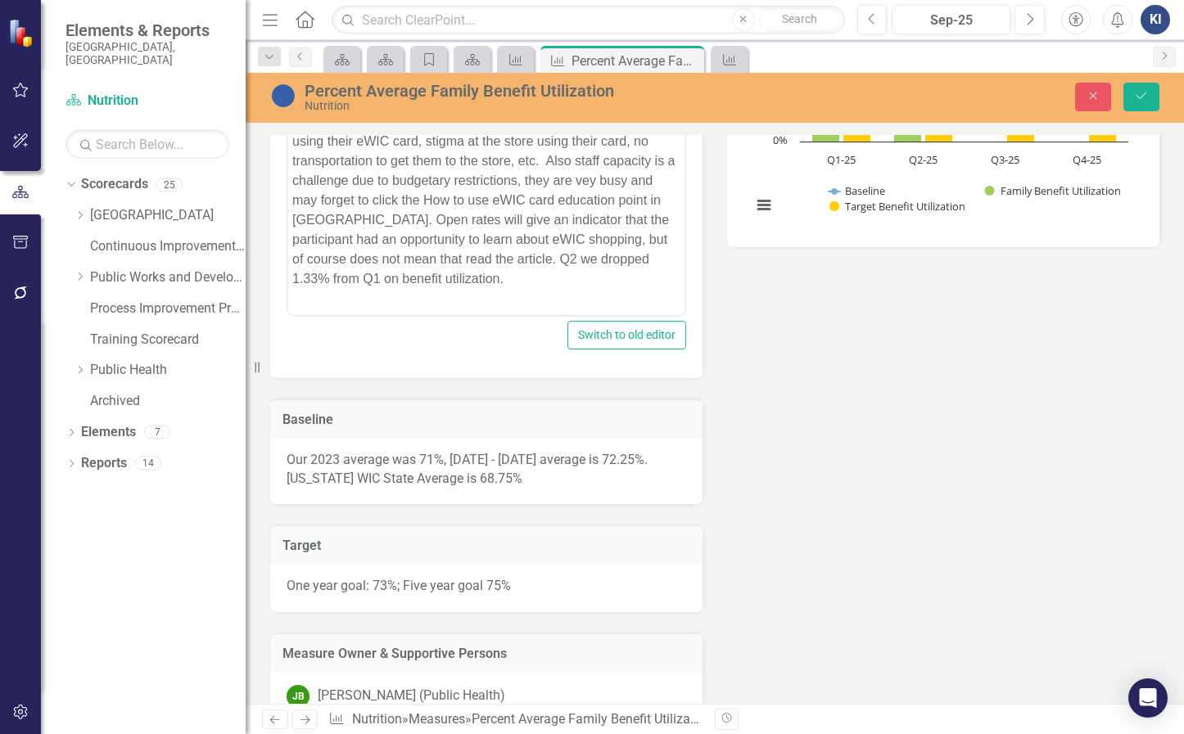
scroll to position [535, 0]
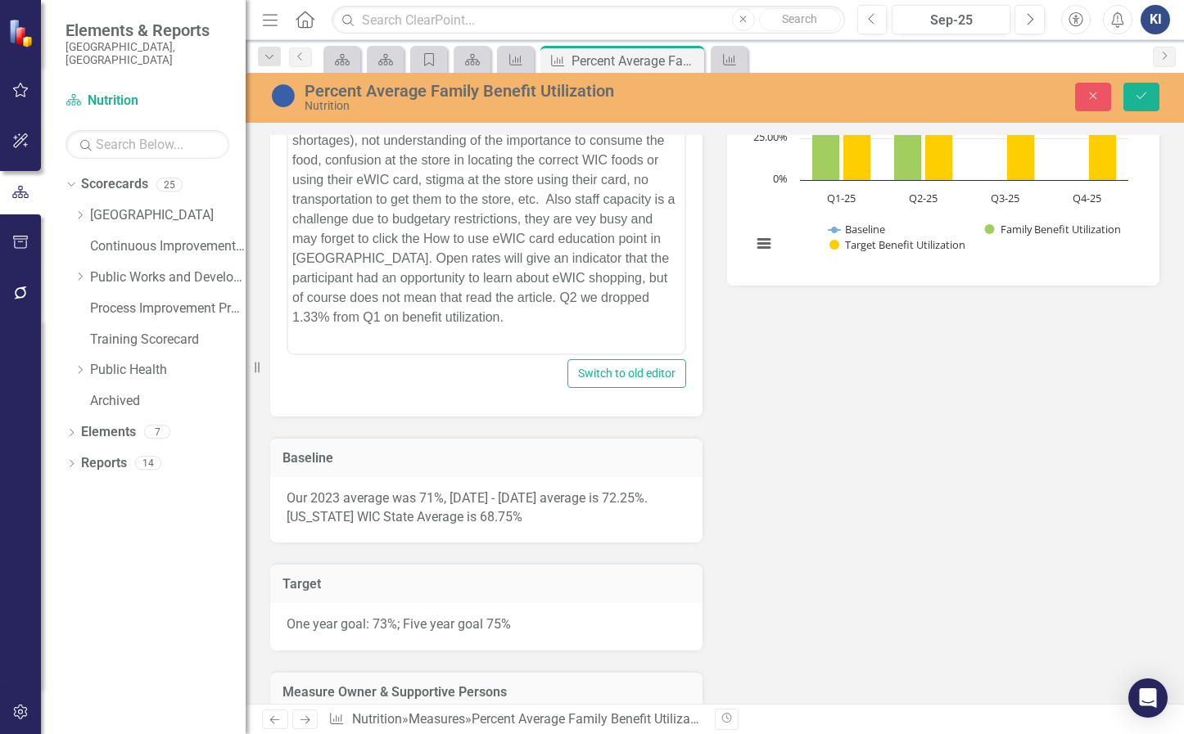
click at [657, 283] on p "There are many factors that can impact the purchase of WIC foods by families in…" at bounding box center [486, 199] width 388 height 255
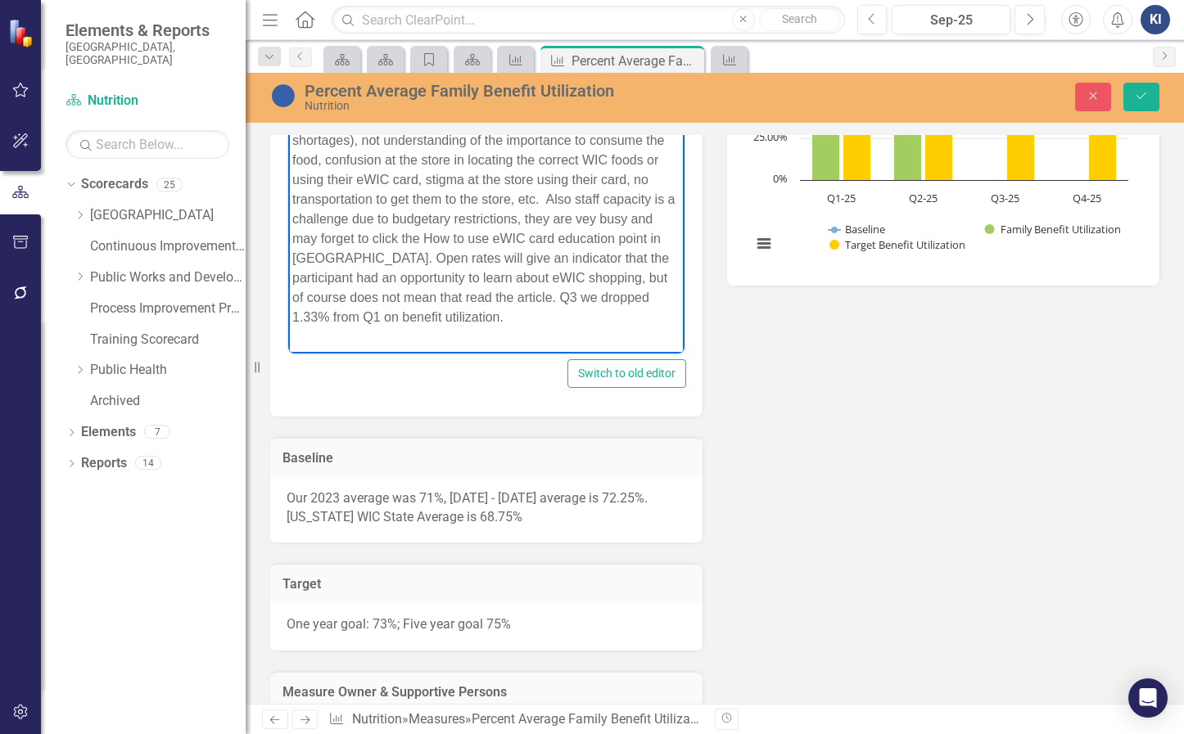
click at [328, 305] on p "There are many factors that can impact the purchase of WIC foods by families in…" at bounding box center [486, 199] width 388 height 255
click at [368, 303] on p "There are many factors that can impact the purchase of WIC foods by families in…" at bounding box center [486, 199] width 388 height 255
click at [443, 305] on p "There are many factors that can impact the purchase of WIC foods by families in…" at bounding box center [486, 199] width 388 height 255
click at [1144, 103] on button "Save" at bounding box center [1141, 97] width 36 height 29
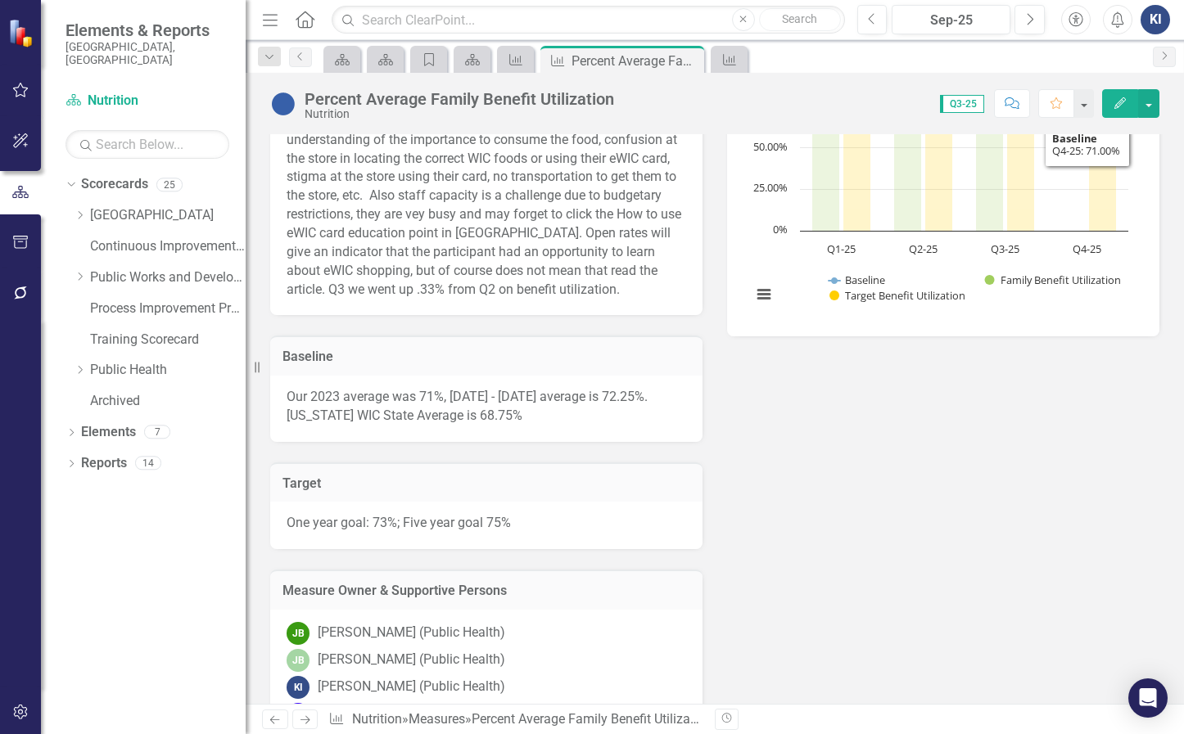
scroll to position [892, 0]
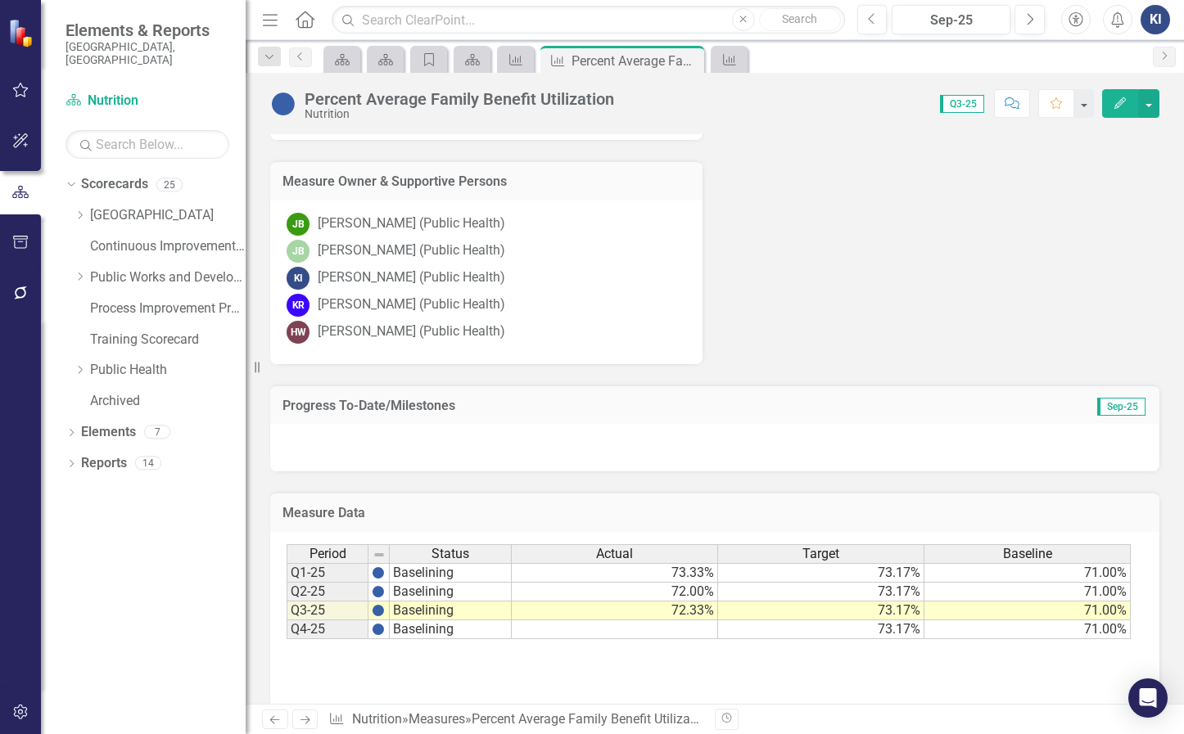
click at [733, 532] on div "Measure Data Last Calculated" at bounding box center [714, 512] width 889 height 40
click at [730, 472] on div at bounding box center [714, 447] width 889 height 47
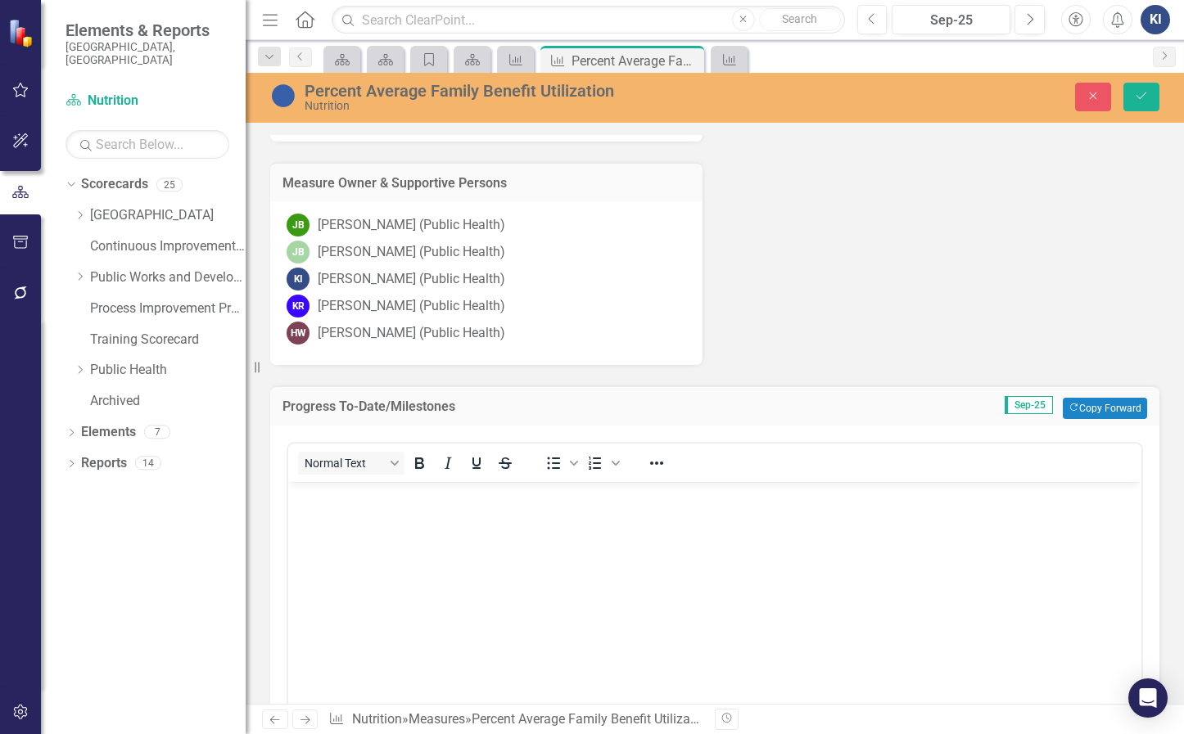
scroll to position [0, 0]
click at [1115, 419] on button "Copy Forward Copy Forward" at bounding box center [1105, 408] width 84 height 21
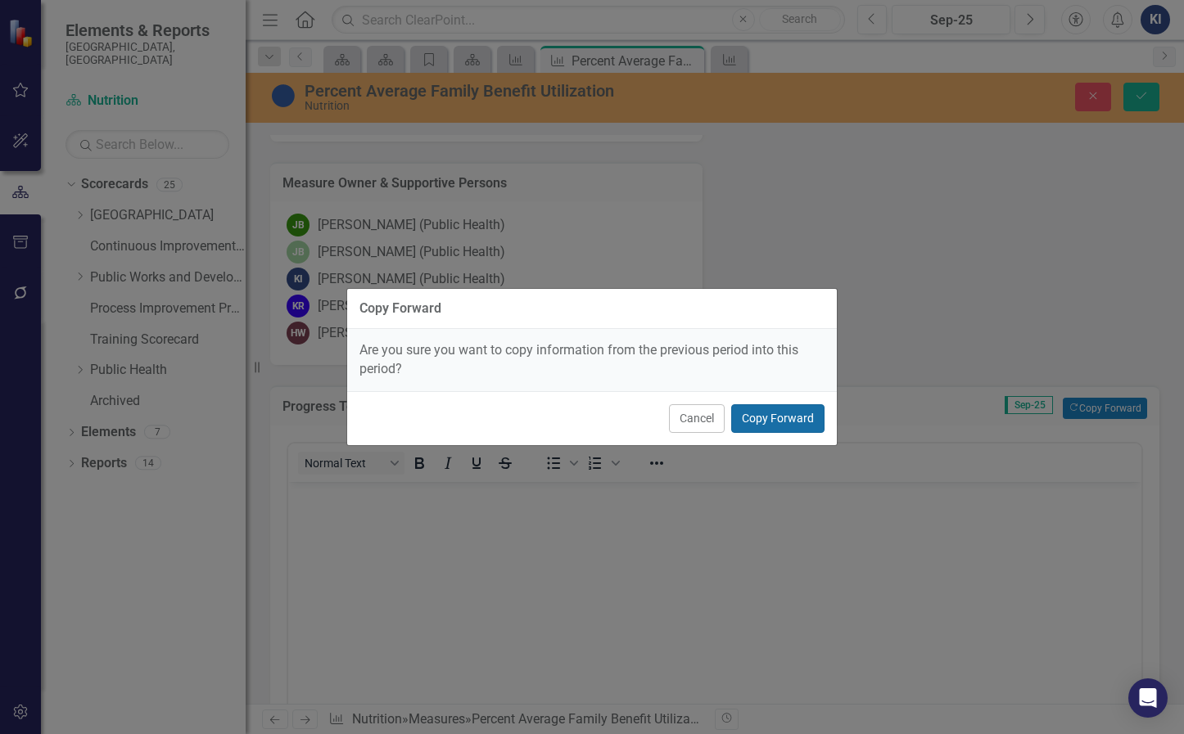
click at [770, 420] on button "Copy Forward" at bounding box center [777, 418] width 93 height 29
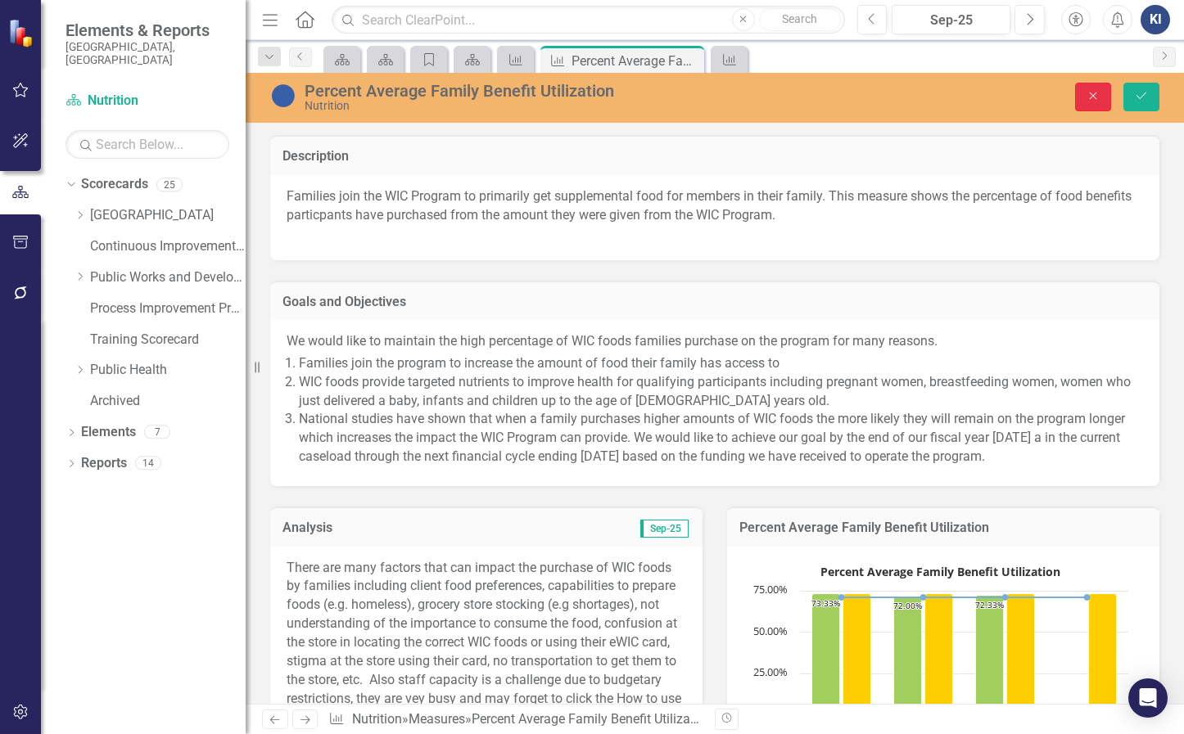
click at [1086, 98] on icon "Close" at bounding box center [1092, 95] width 15 height 11
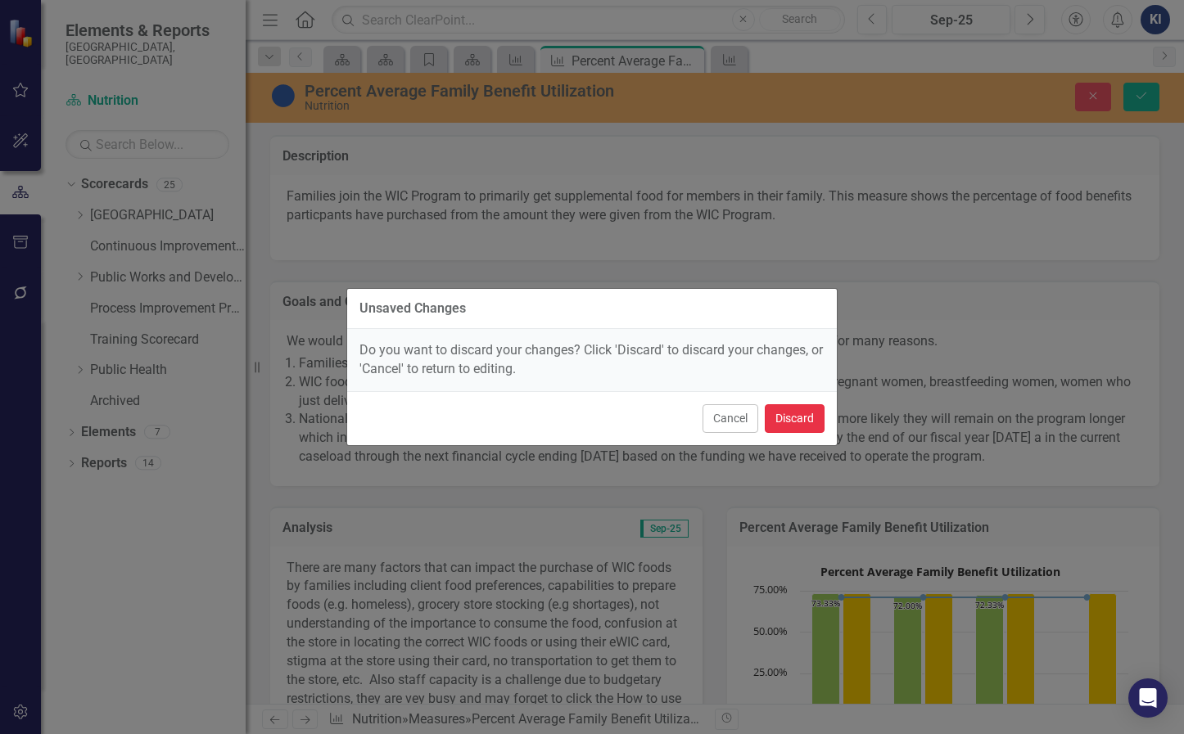
click at [811, 419] on button "Discard" at bounding box center [795, 418] width 60 height 29
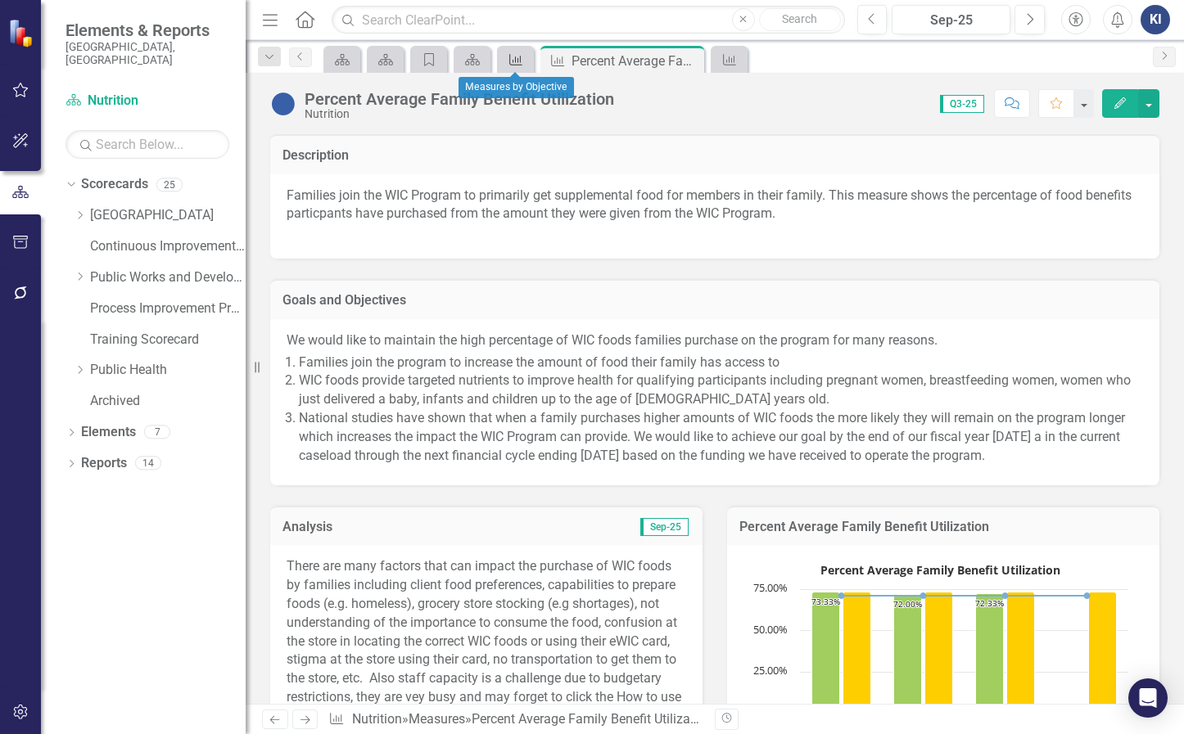
click at [514, 62] on icon "Measure" at bounding box center [516, 59] width 16 height 13
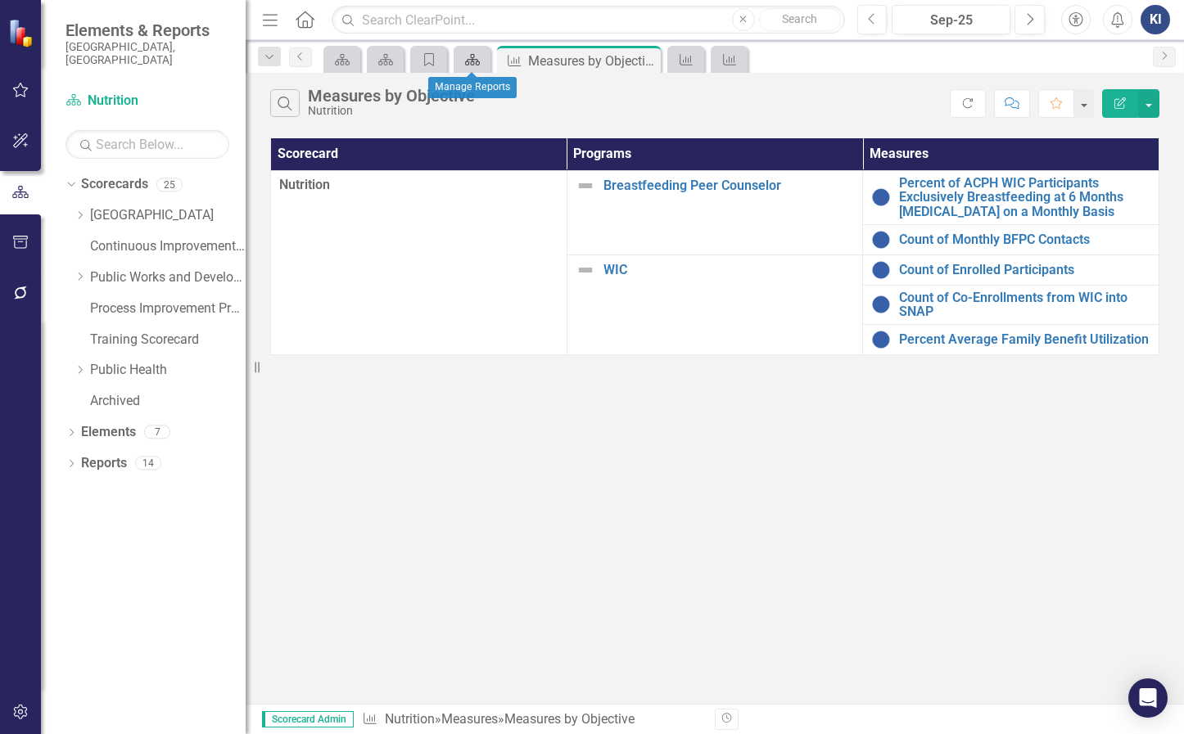
click at [465, 60] on icon "Scorecard" at bounding box center [472, 59] width 16 height 13
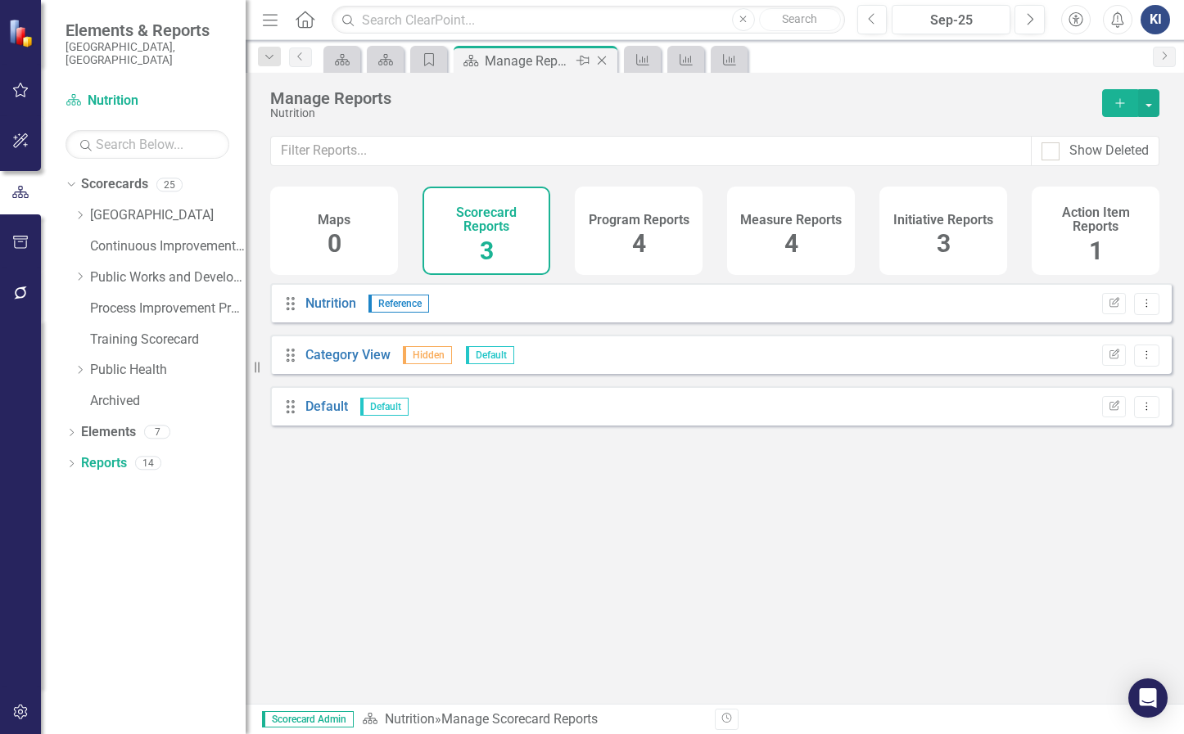
click at [605, 61] on icon "Close" at bounding box center [601, 60] width 16 height 13
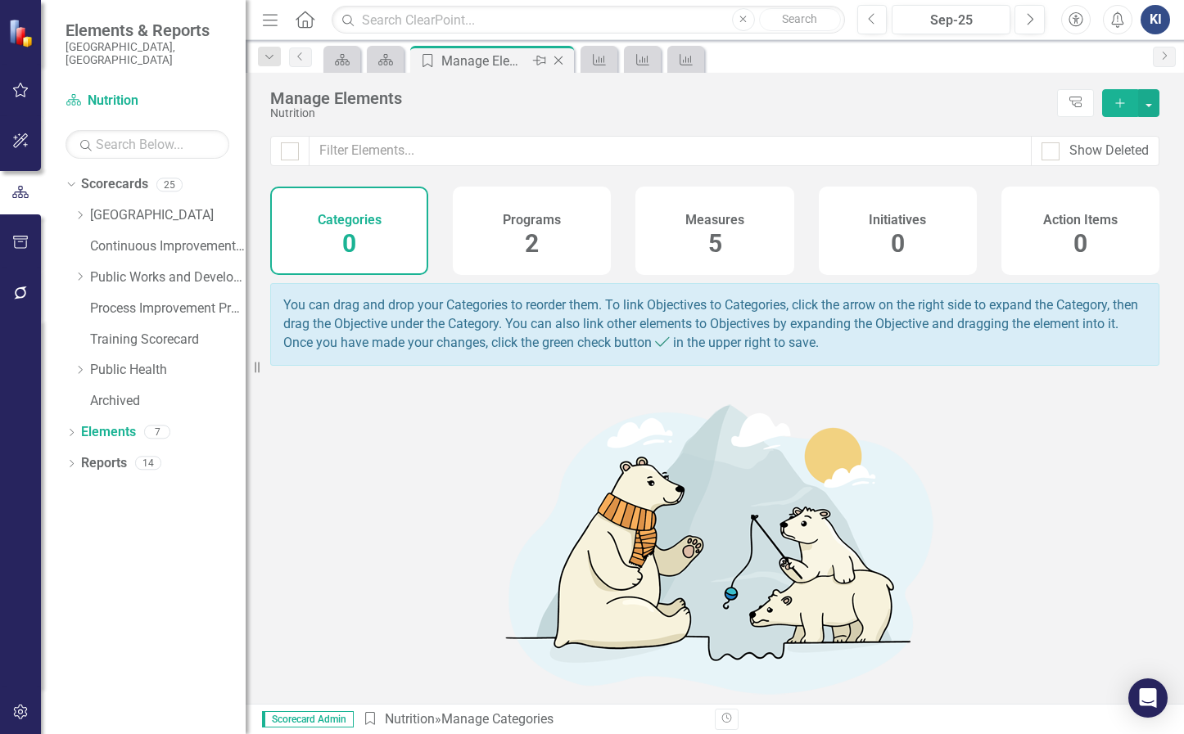
click at [562, 60] on icon "Close" at bounding box center [558, 60] width 16 height 13
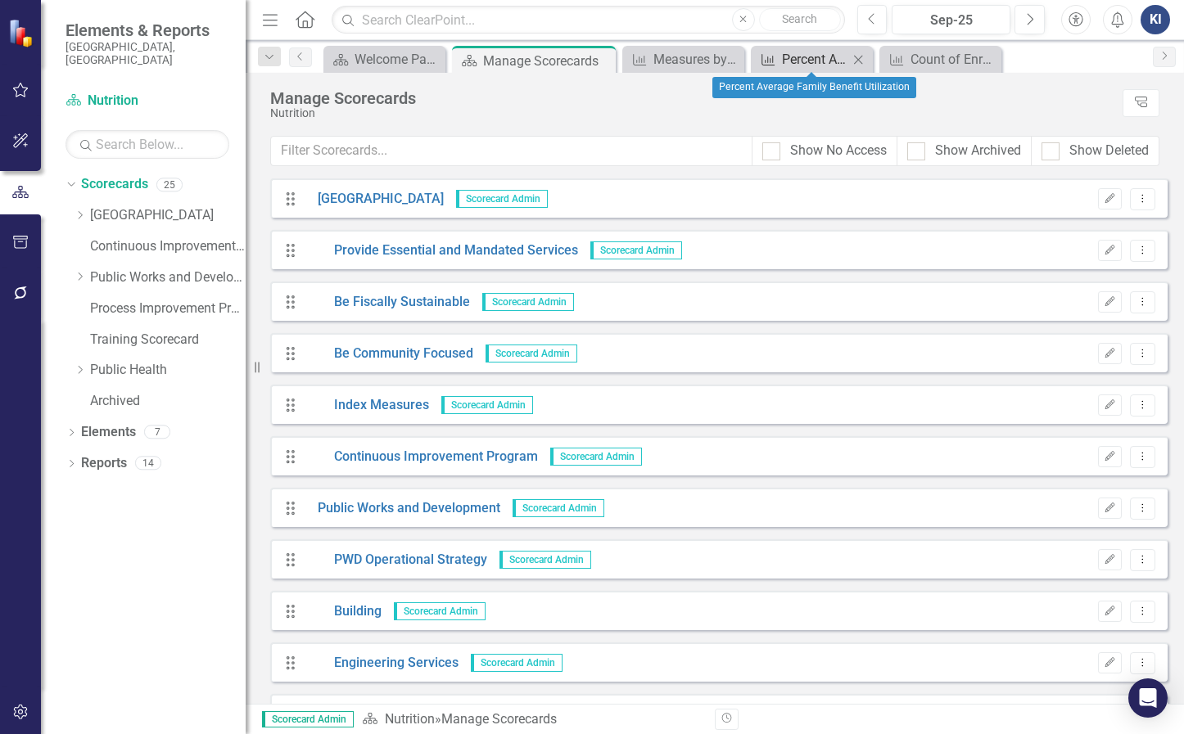
click at [783, 58] on div "Percent Average Family Benefit Utilization" at bounding box center [815, 59] width 66 height 20
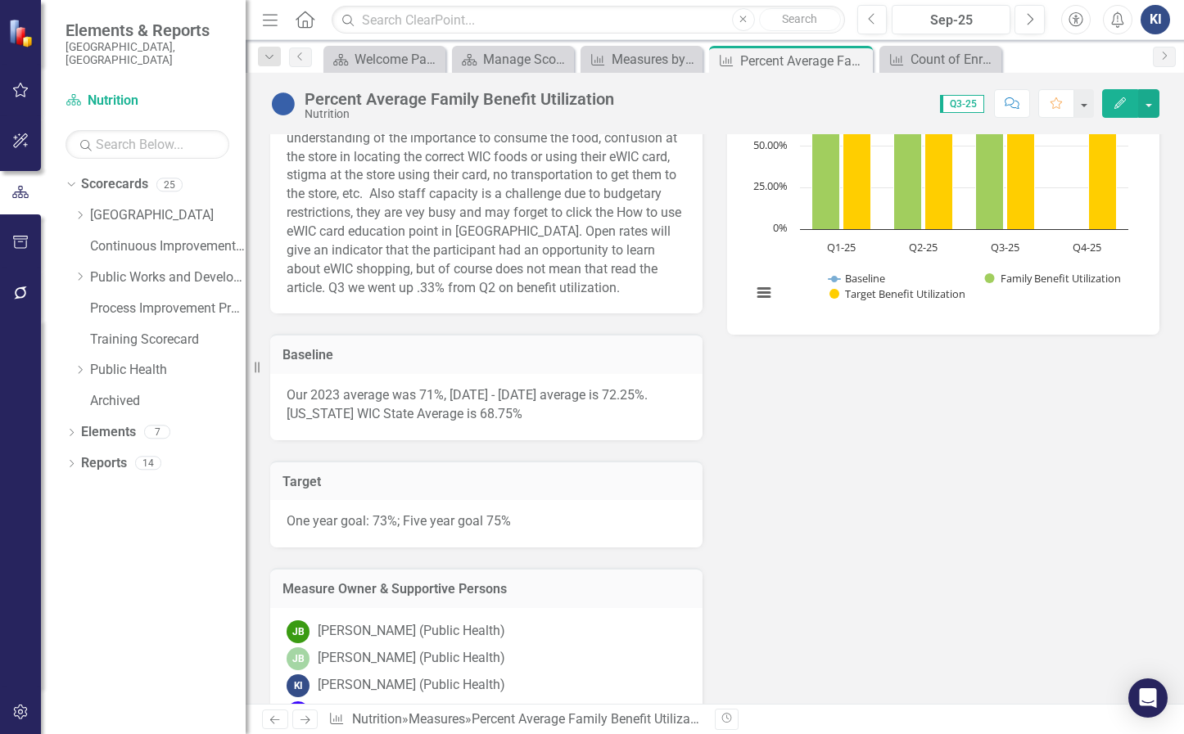
scroll to position [491, 0]
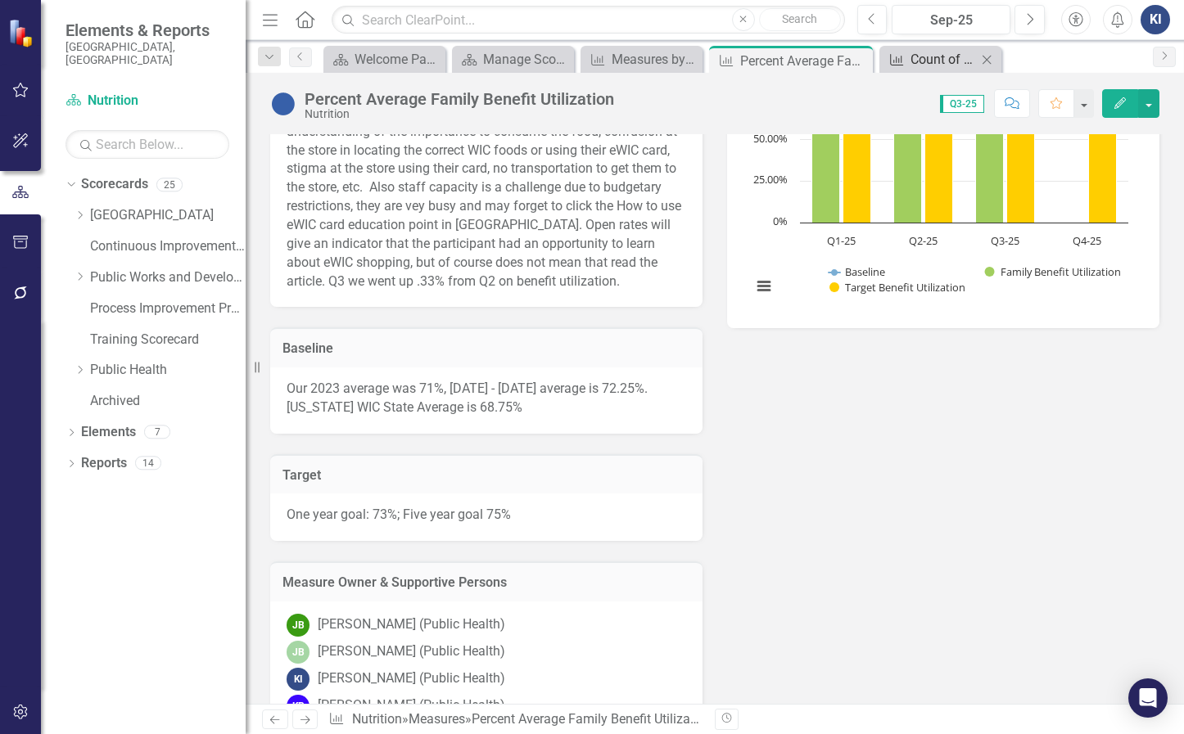
click at [925, 55] on div "Count of Enrolled Participants" at bounding box center [943, 59] width 66 height 20
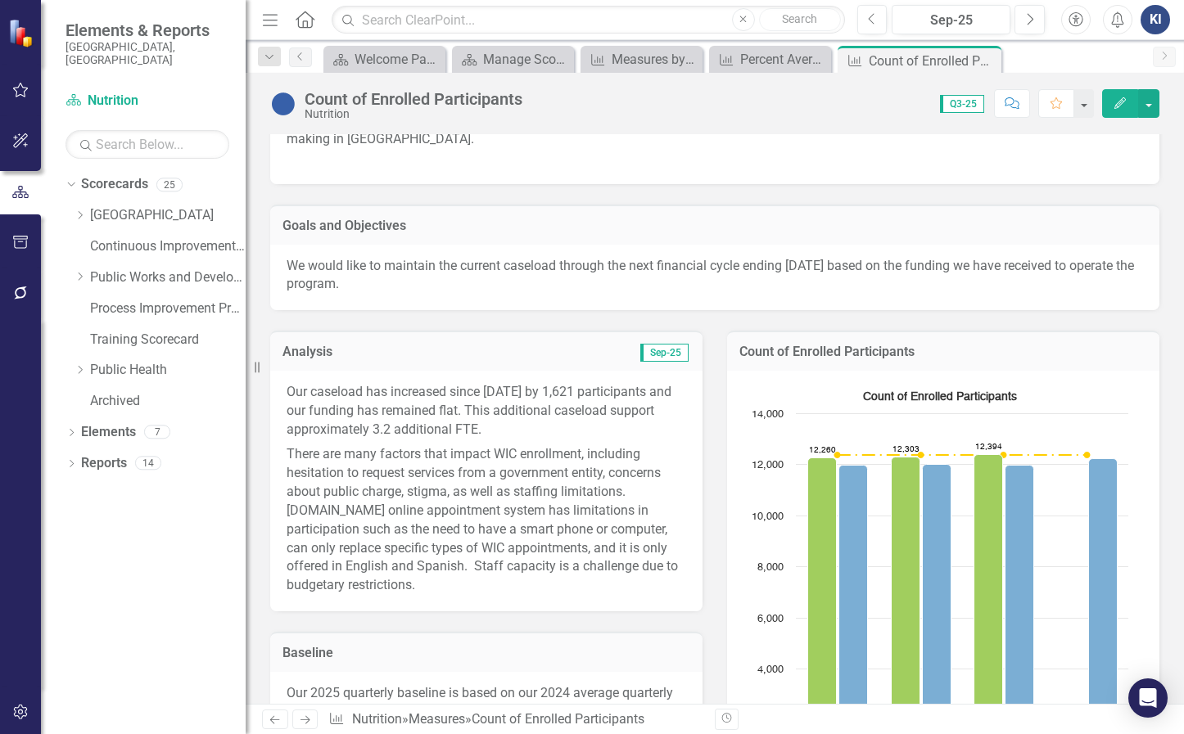
scroll to position [86, 0]
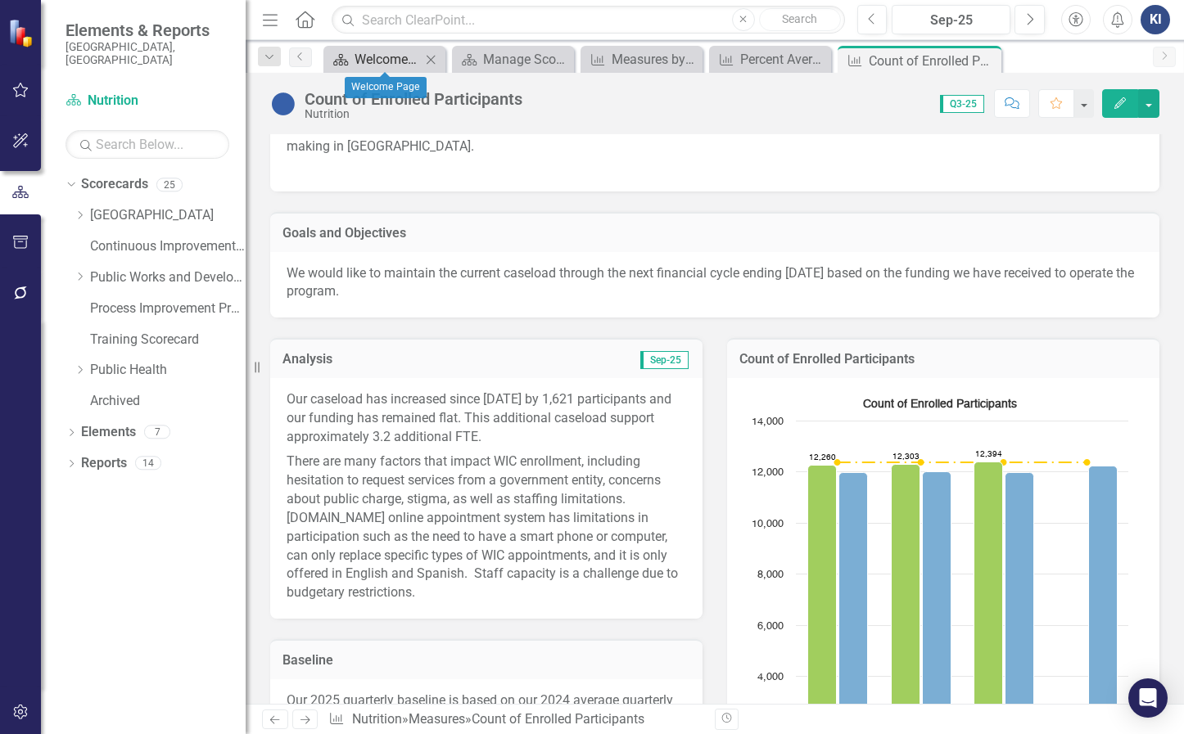
click at [380, 61] on div "Welcome Page" at bounding box center [387, 59] width 66 height 20
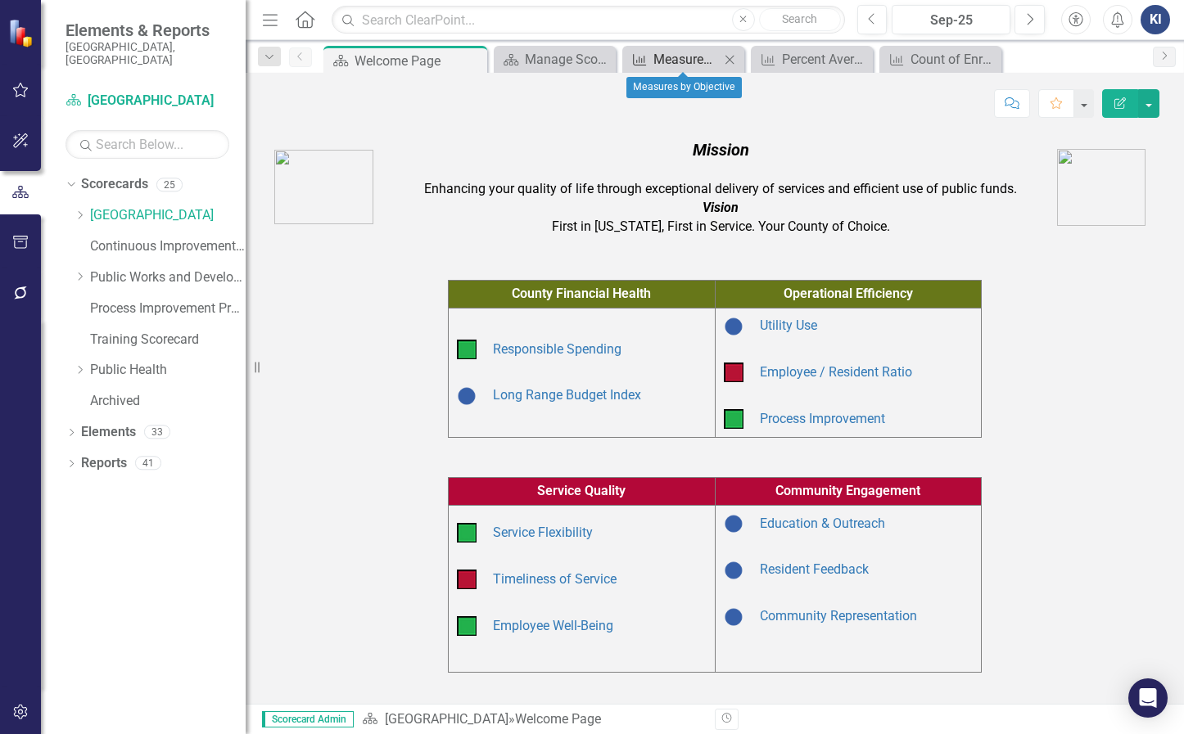
click at [677, 65] on div "Measures by Objective" at bounding box center [686, 59] width 66 height 20
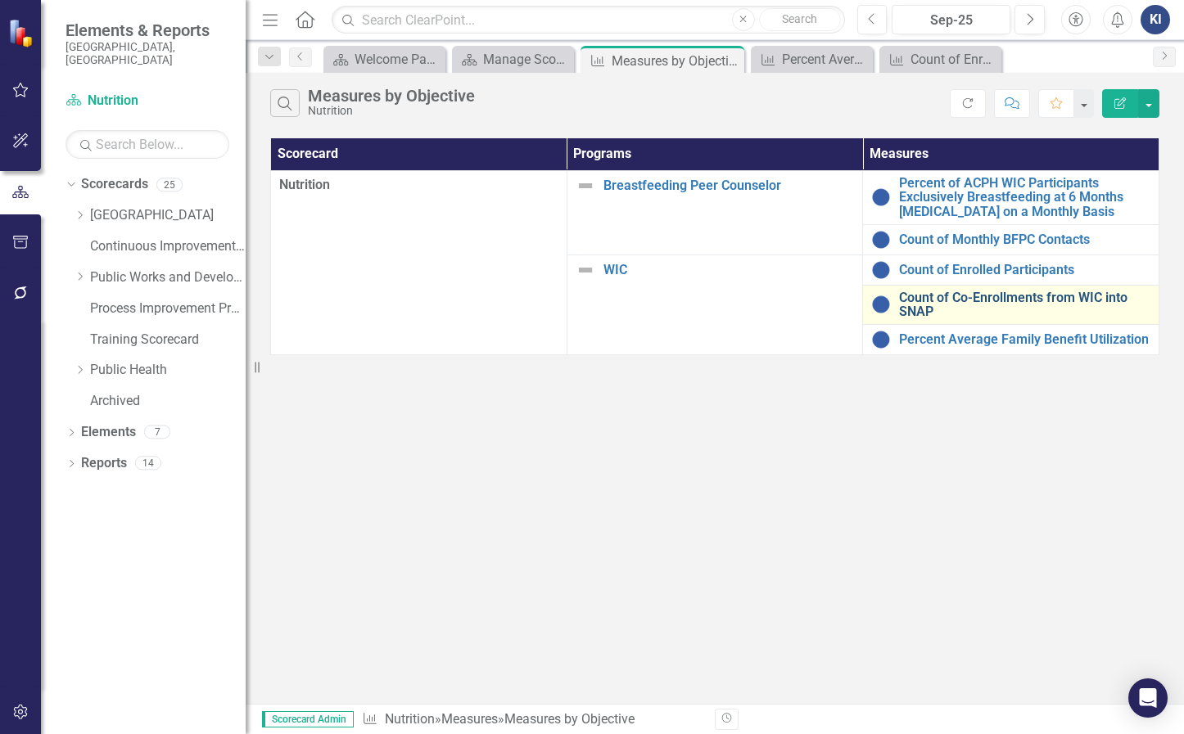
click at [1072, 298] on link "Count of Co-Enrollments from WIC into SNAP" at bounding box center [1024, 305] width 251 height 29
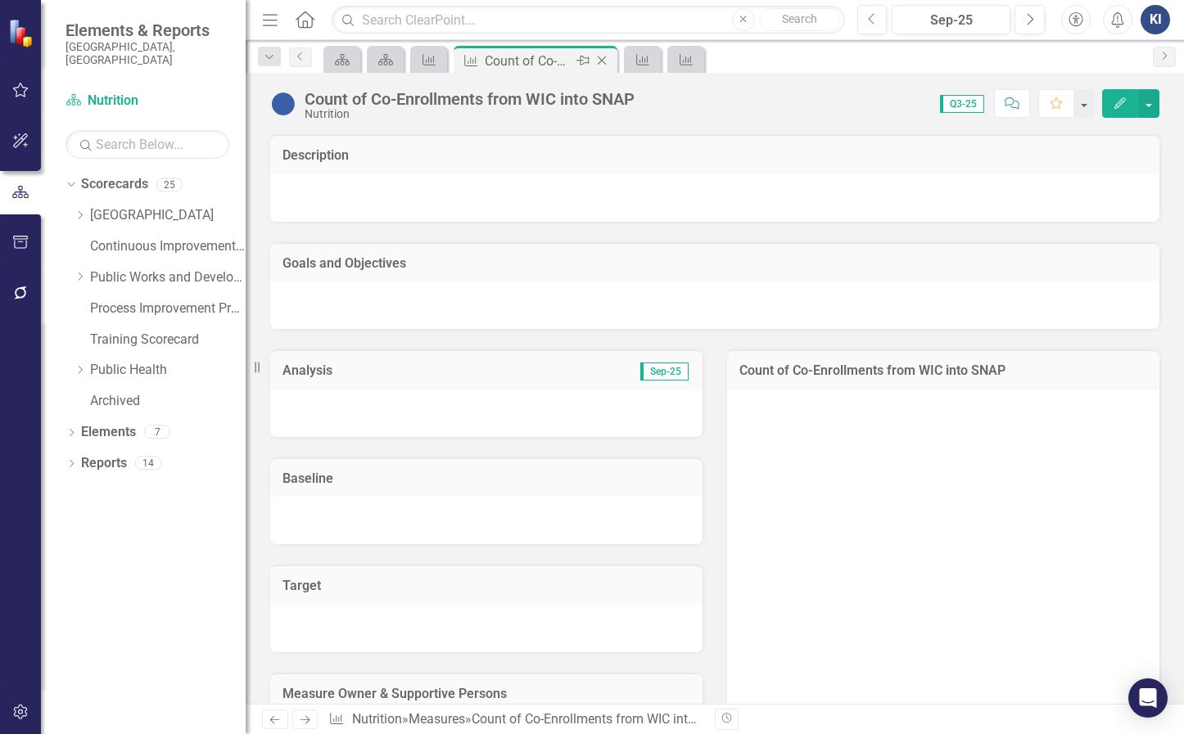
click at [598, 61] on icon "Close" at bounding box center [601, 60] width 16 height 13
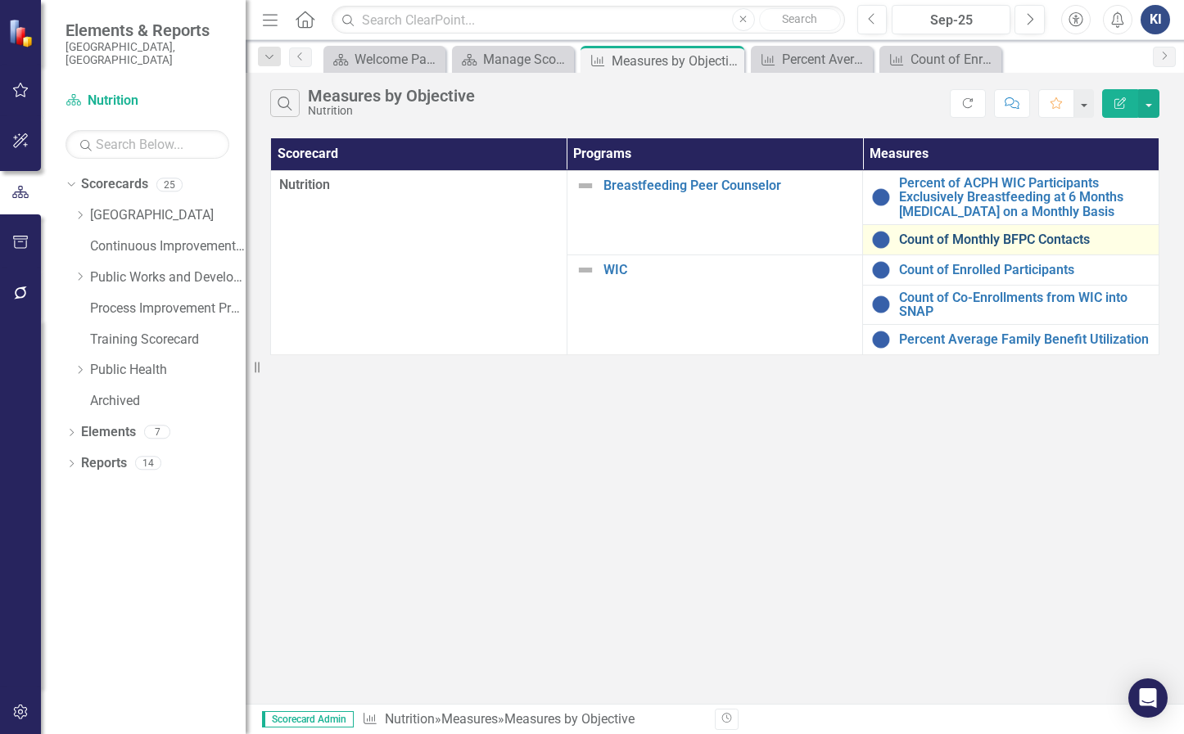
click at [1047, 240] on link "Count of Monthly BFPC Contacts" at bounding box center [1024, 239] width 251 height 15
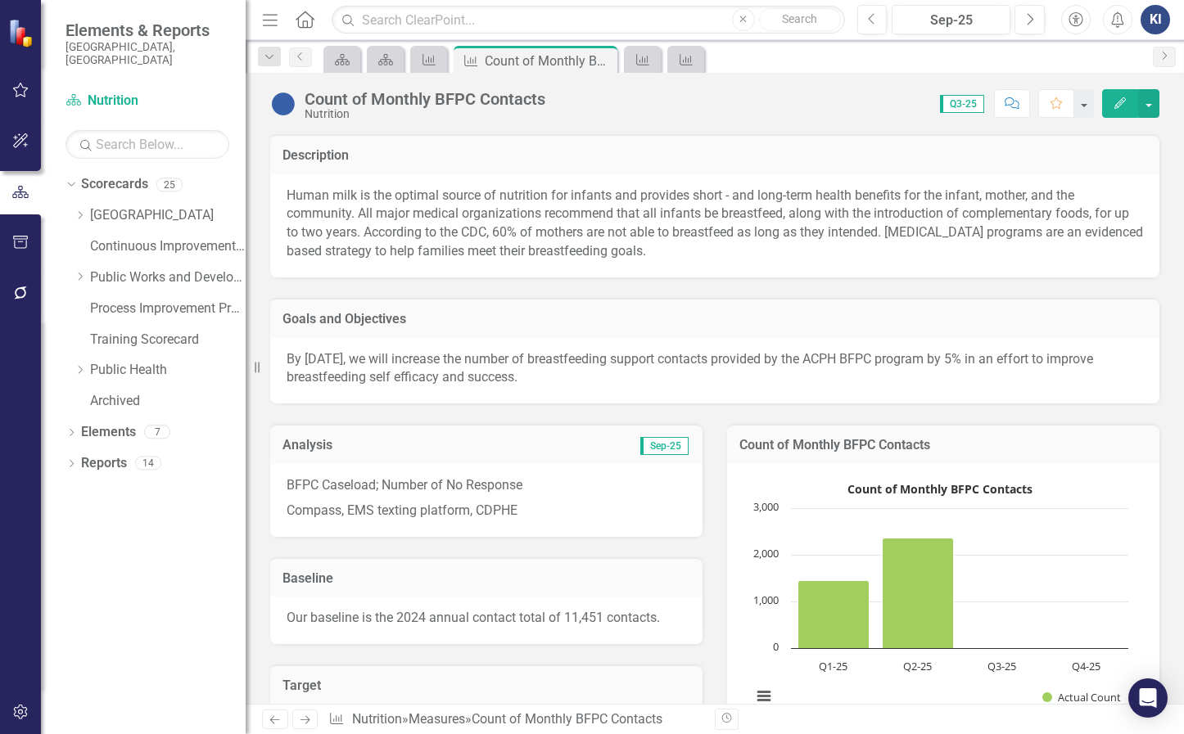
click at [626, 500] on p "Compass, EMS texting platform, CDPHE" at bounding box center [486, 510] width 399 height 22
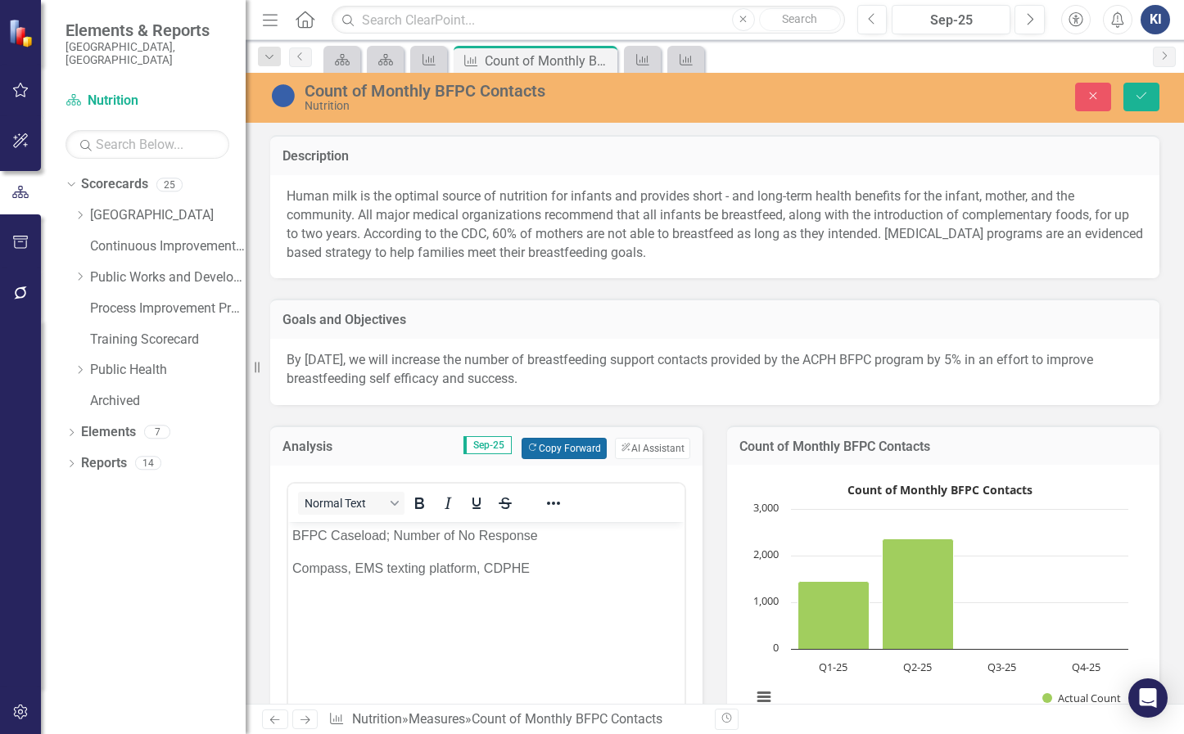
click at [596, 450] on button "Copy Forward Copy Forward" at bounding box center [563, 448] width 84 height 21
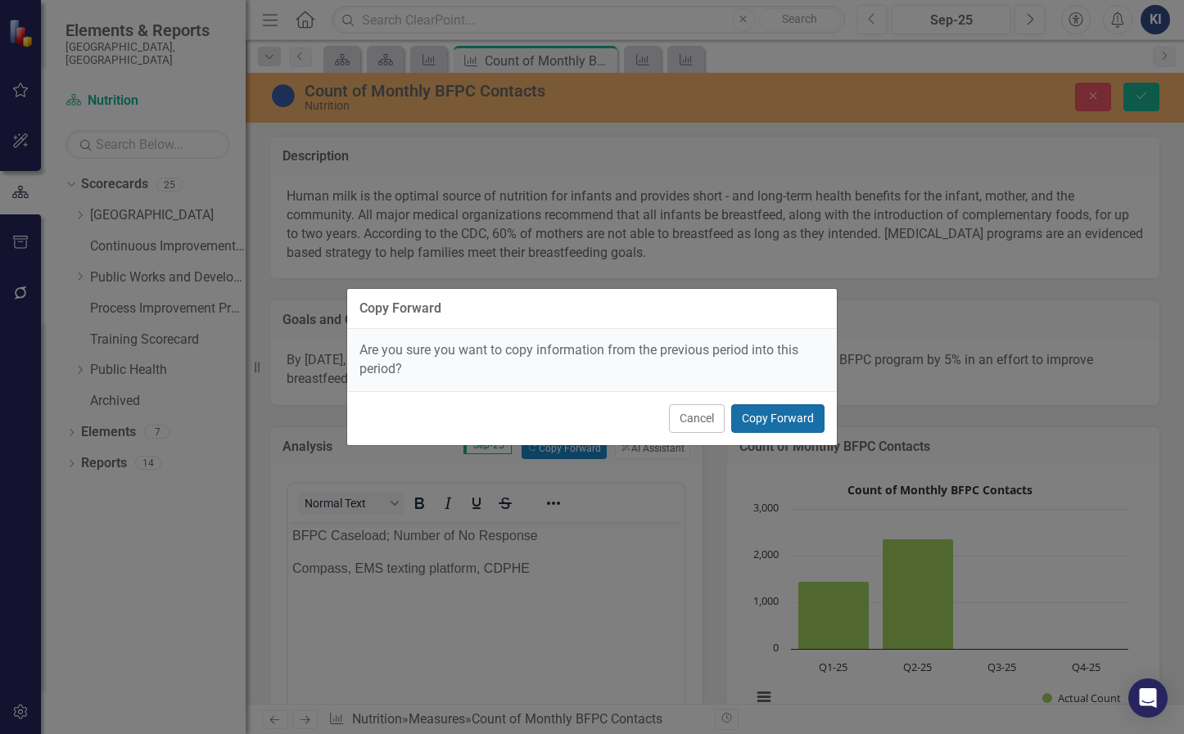
click at [776, 424] on button "Copy Forward" at bounding box center [777, 418] width 93 height 29
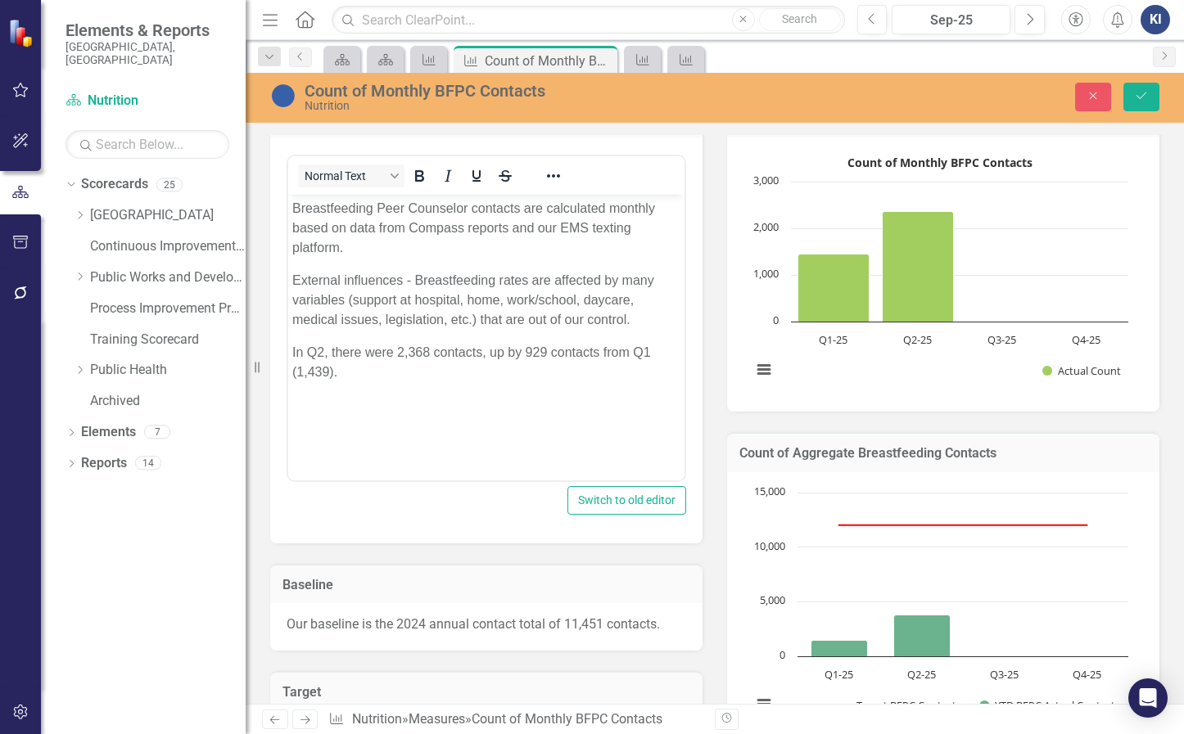
scroll to position [246, 0]
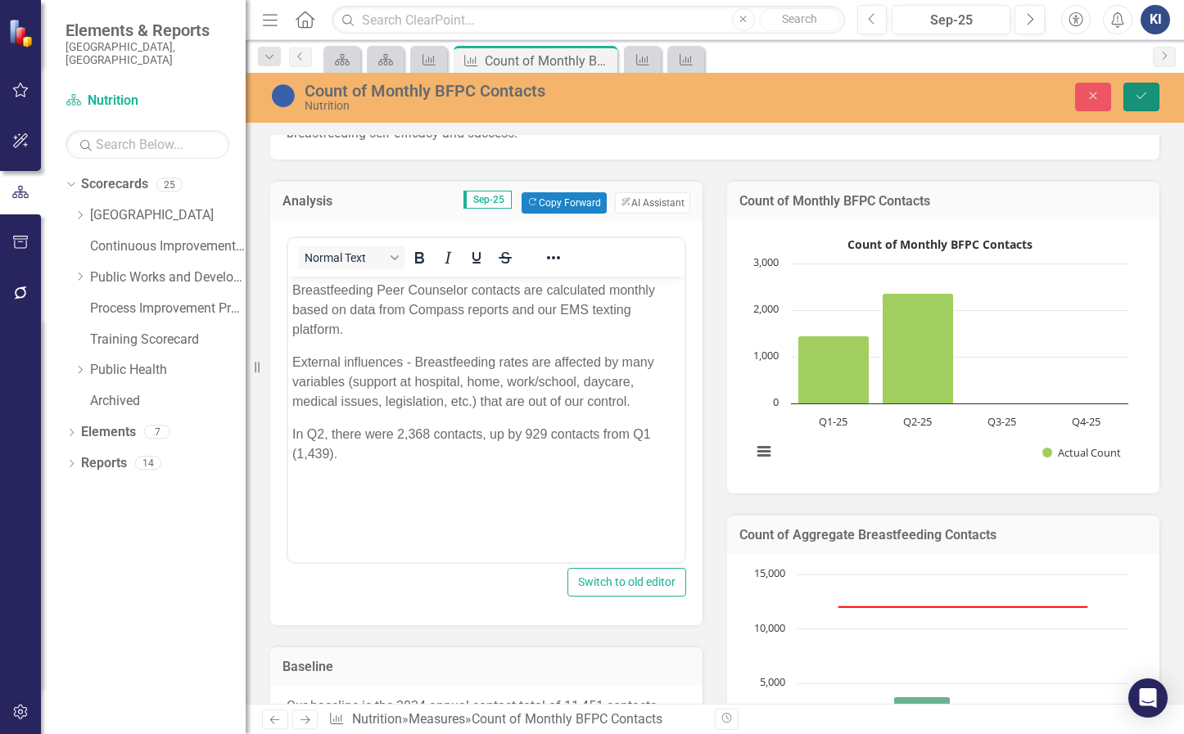
click at [1145, 102] on button "Save" at bounding box center [1141, 97] width 36 height 29
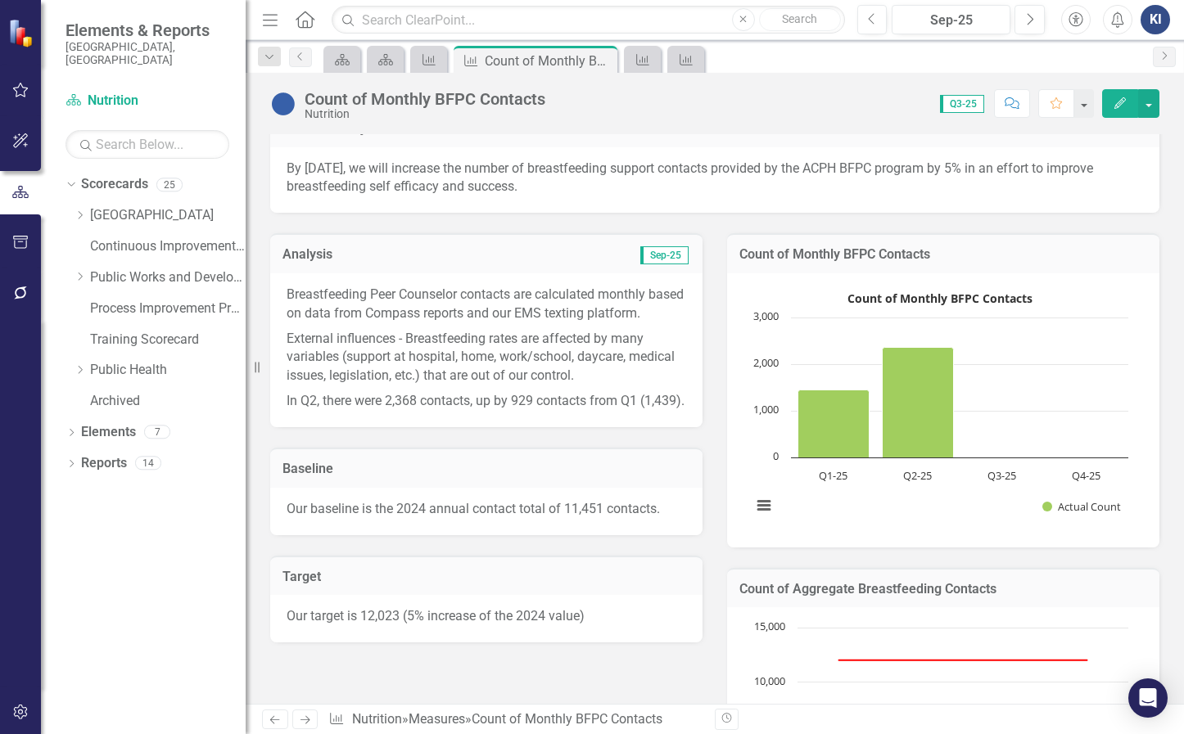
scroll to position [0, 0]
